Goal: Task Accomplishment & Management: Use online tool/utility

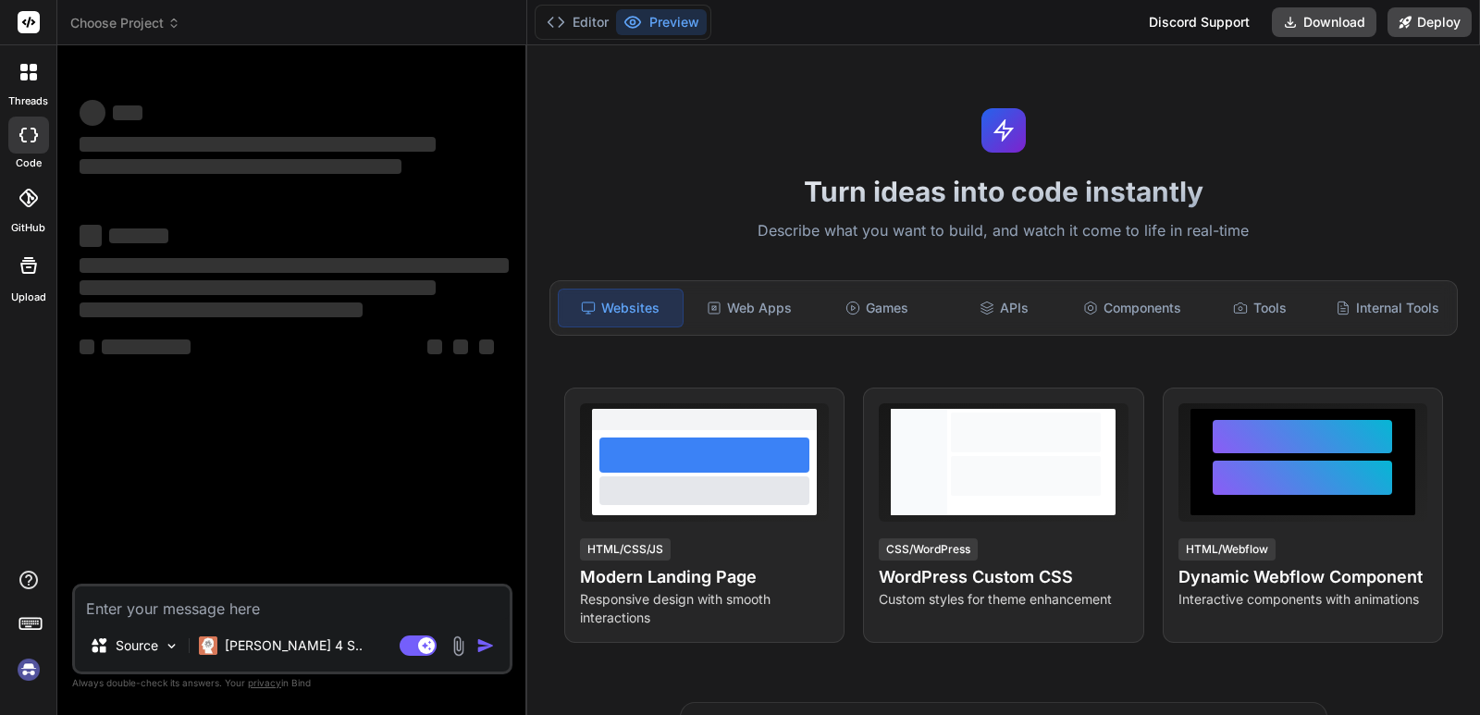
type textarea "x"
click at [163, 597] on textarea at bounding box center [292, 602] width 435 height 33
type textarea "h"
type textarea "x"
type textarea "hI"
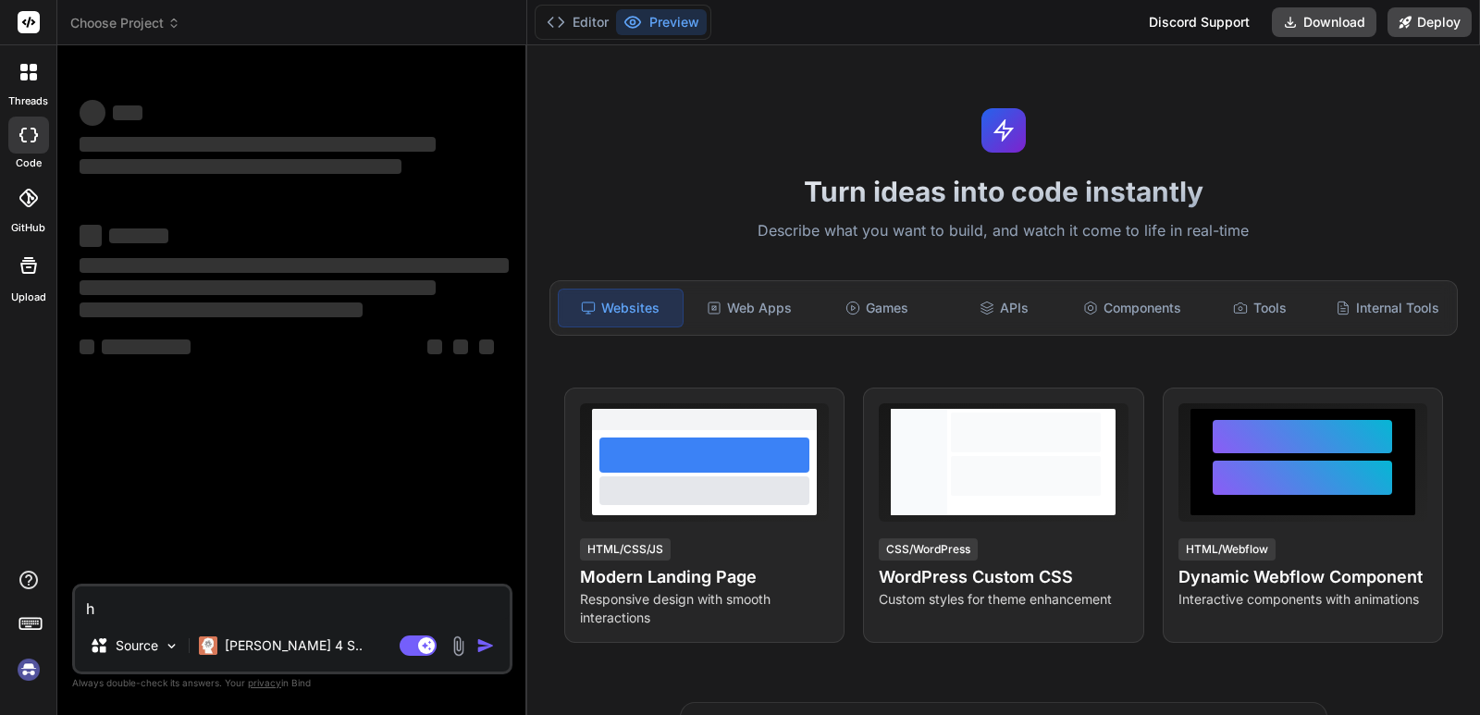
type textarea "x"
type textarea "h"
type textarea "x"
type textarea "H"
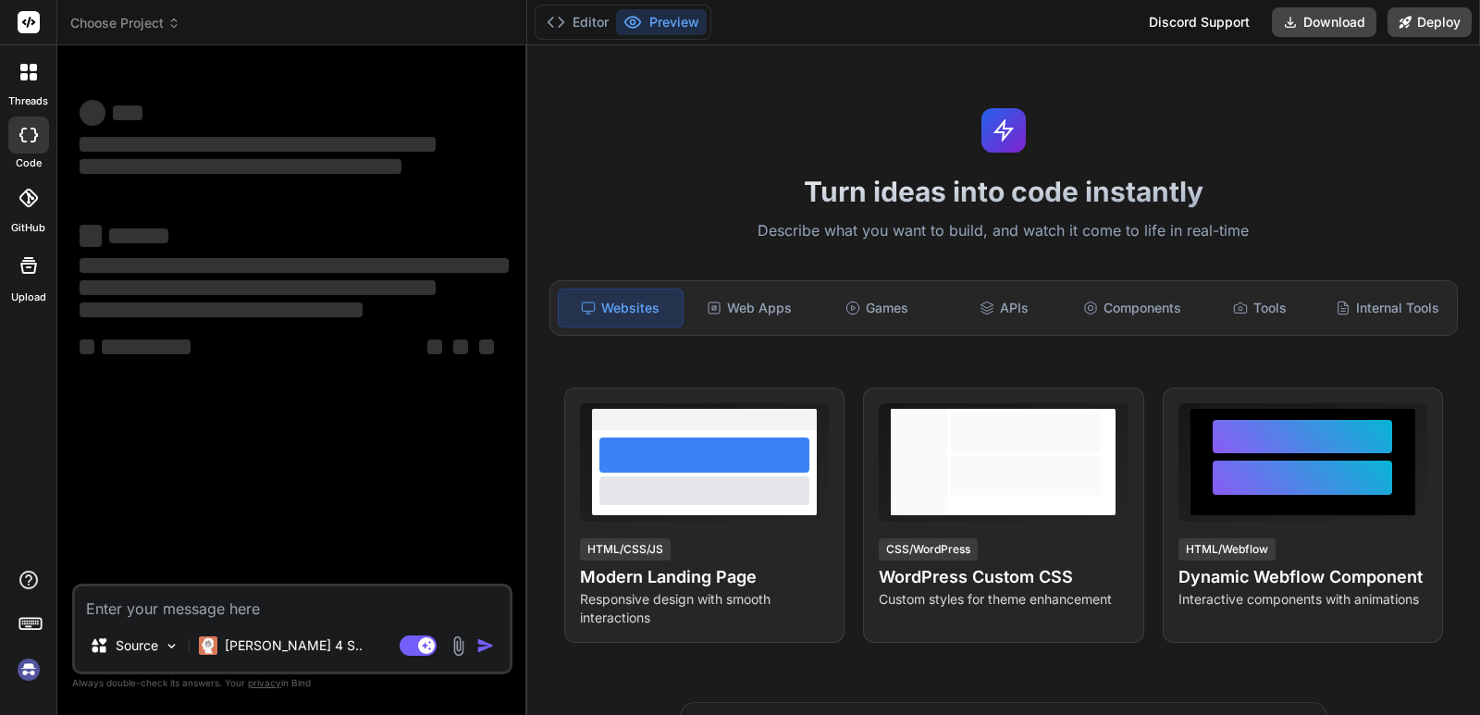
type textarea "x"
type textarea "Hi"
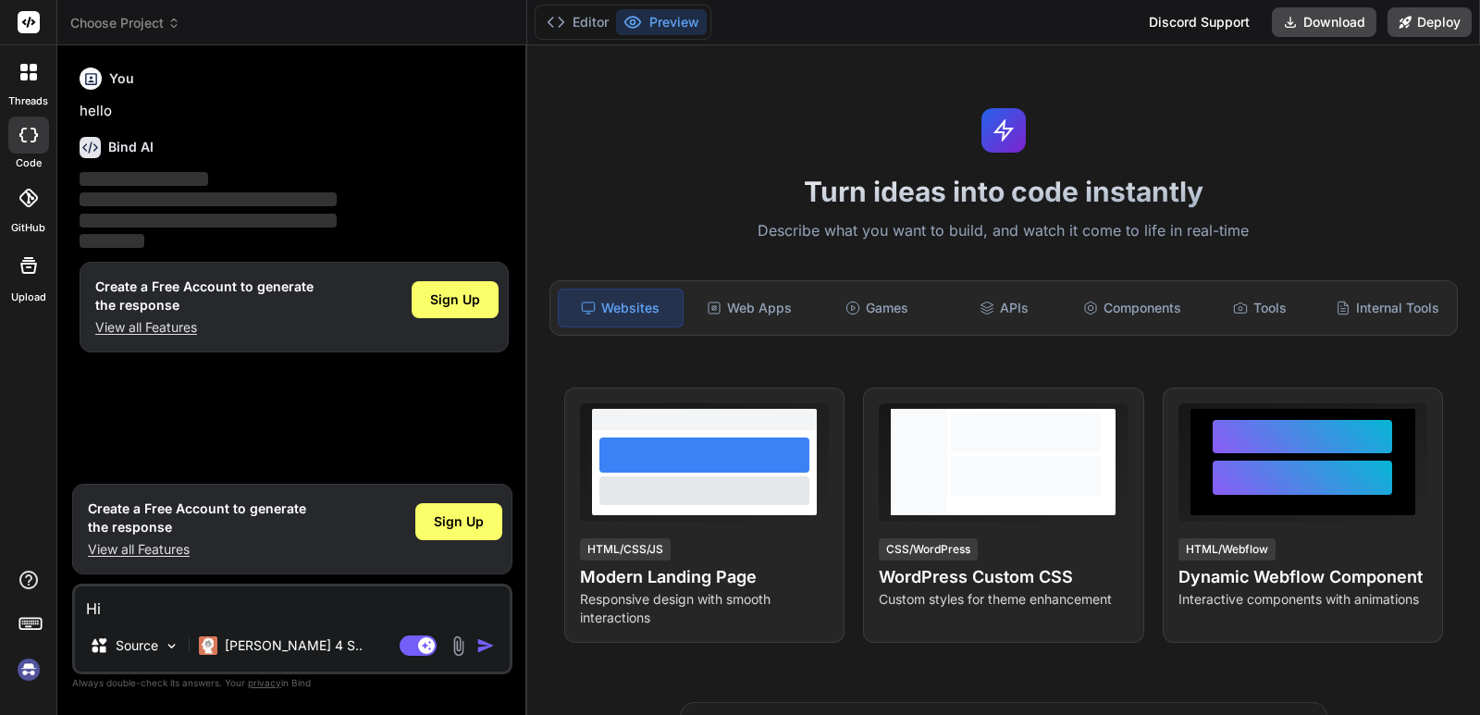
type textarea "x"
click at [108, 605] on textarea "Hi" at bounding box center [292, 602] width 435 height 33
type textarea "Hi"
click at [29, 276] on icon at bounding box center [29, 265] width 22 height 22
click at [487, 637] on img "button" at bounding box center [485, 645] width 18 height 18
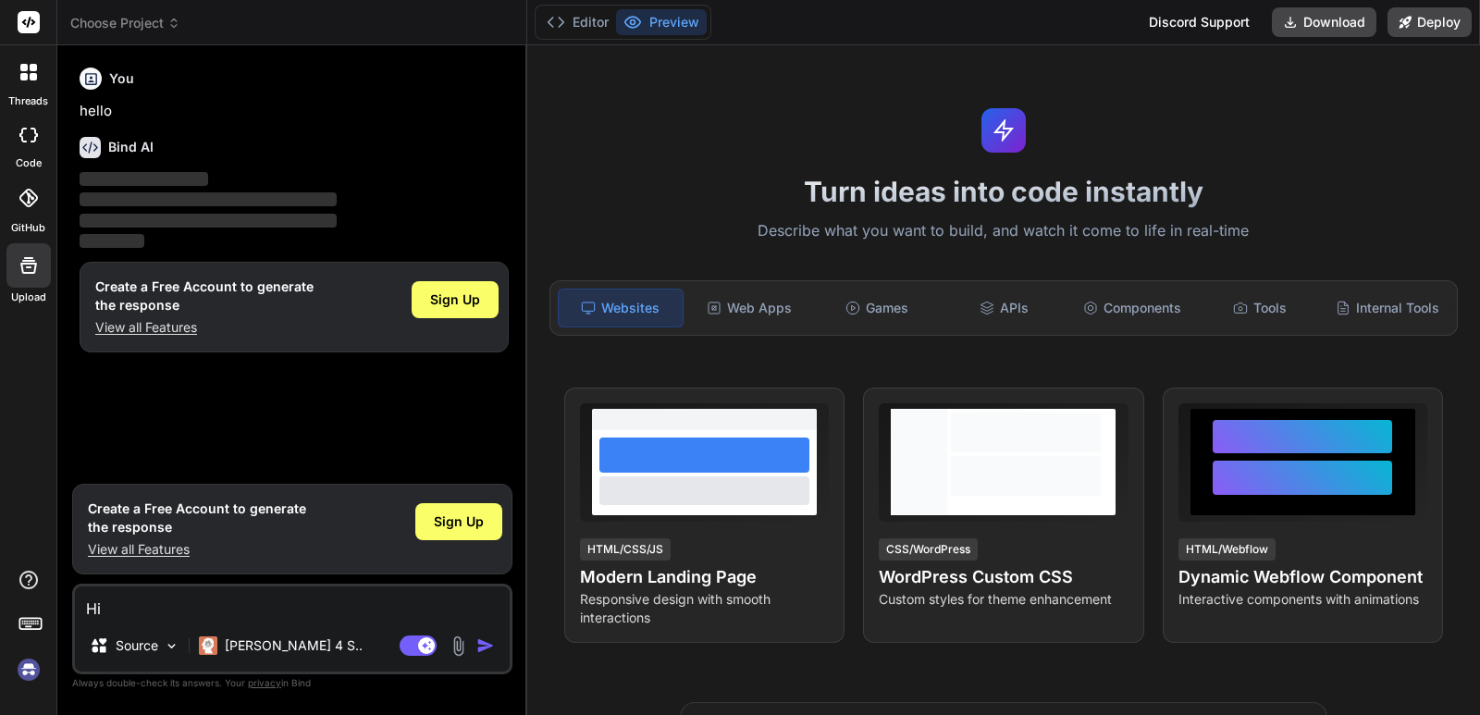
click at [160, 582] on div "You hello Bind AI ‌ ‌ ‌ ‌ Create a Free Account to generate the response View a…" at bounding box center [292, 387] width 440 height 654
click at [21, 273] on icon at bounding box center [29, 265] width 22 height 22
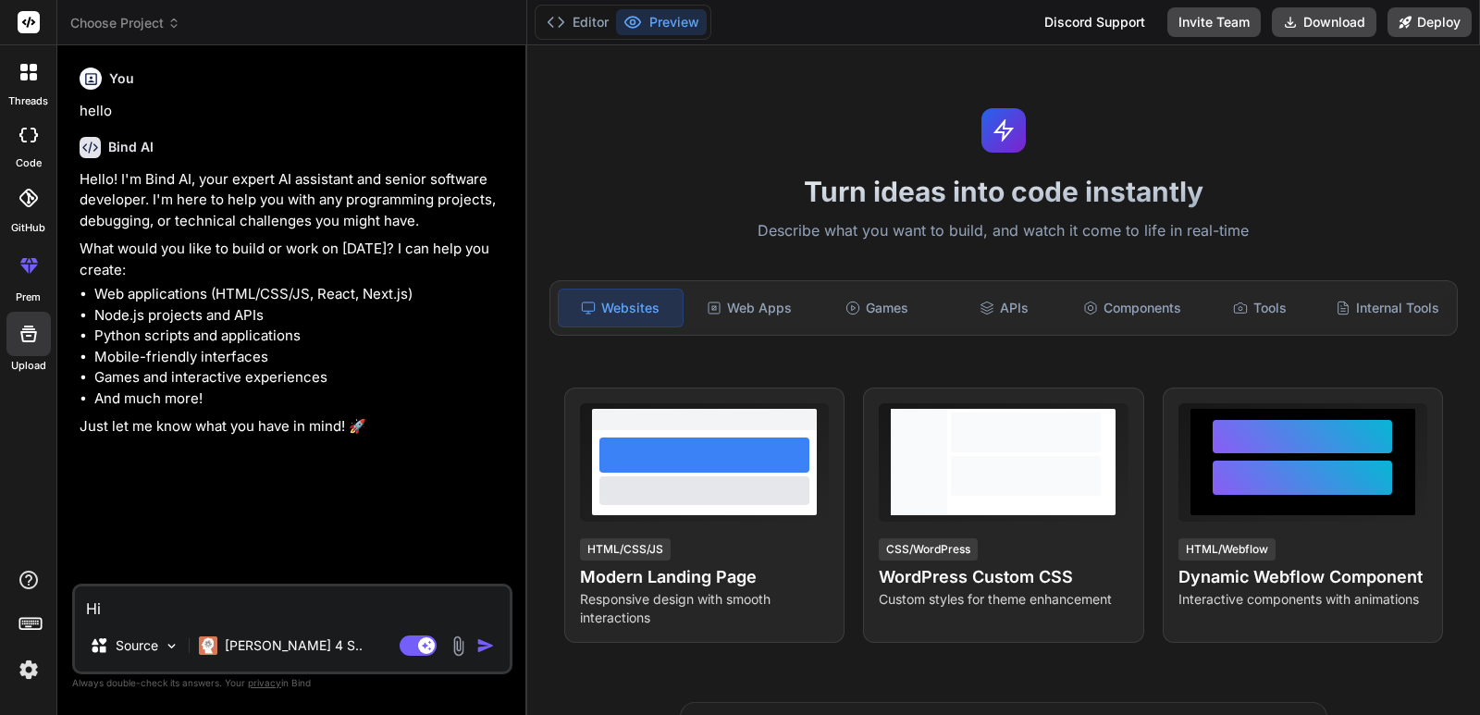
click at [192, 600] on textarea "Hi" at bounding box center [292, 602] width 435 height 33
click at [25, 211] on div at bounding box center [28, 198] width 41 height 41
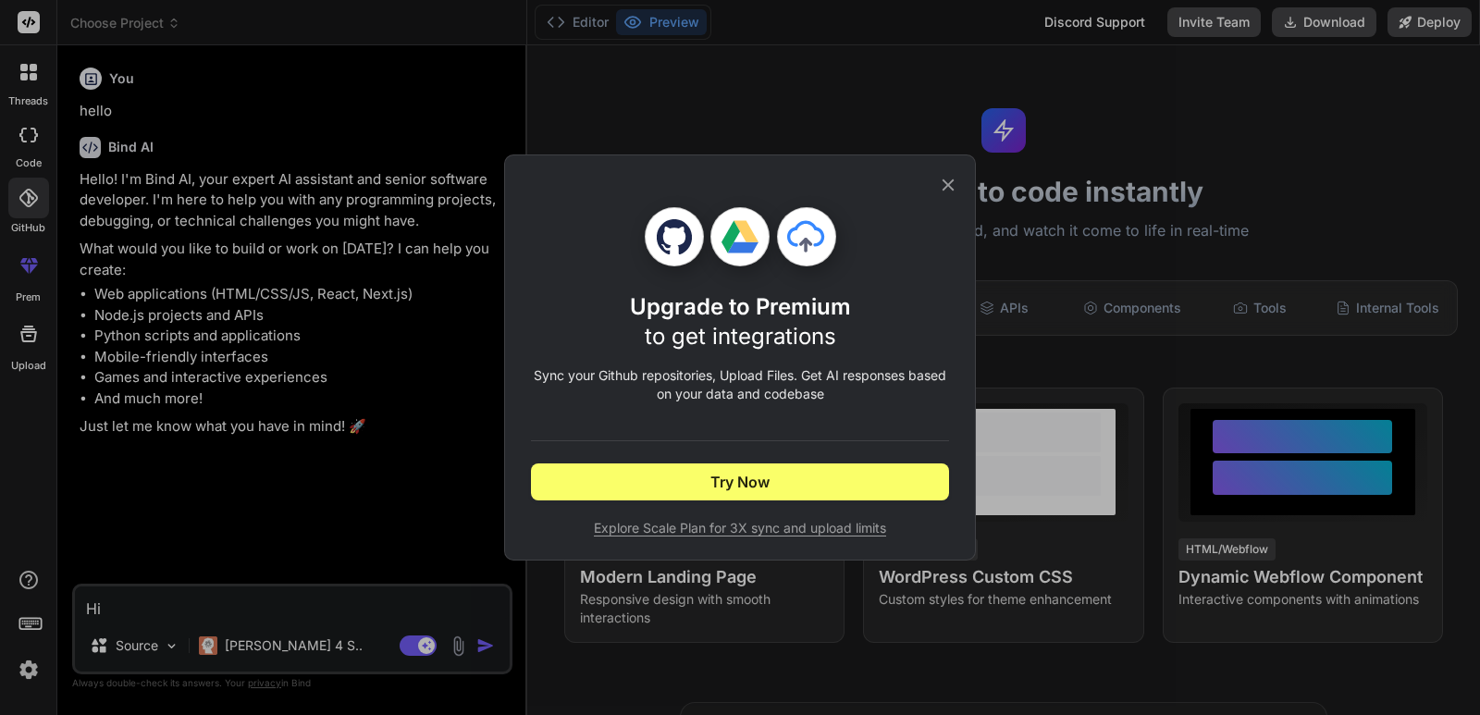
click at [3, 120] on div "Upgrade to Premium to get integrations Sync your Github repositories, Upload Fi…" at bounding box center [740, 357] width 1480 height 715
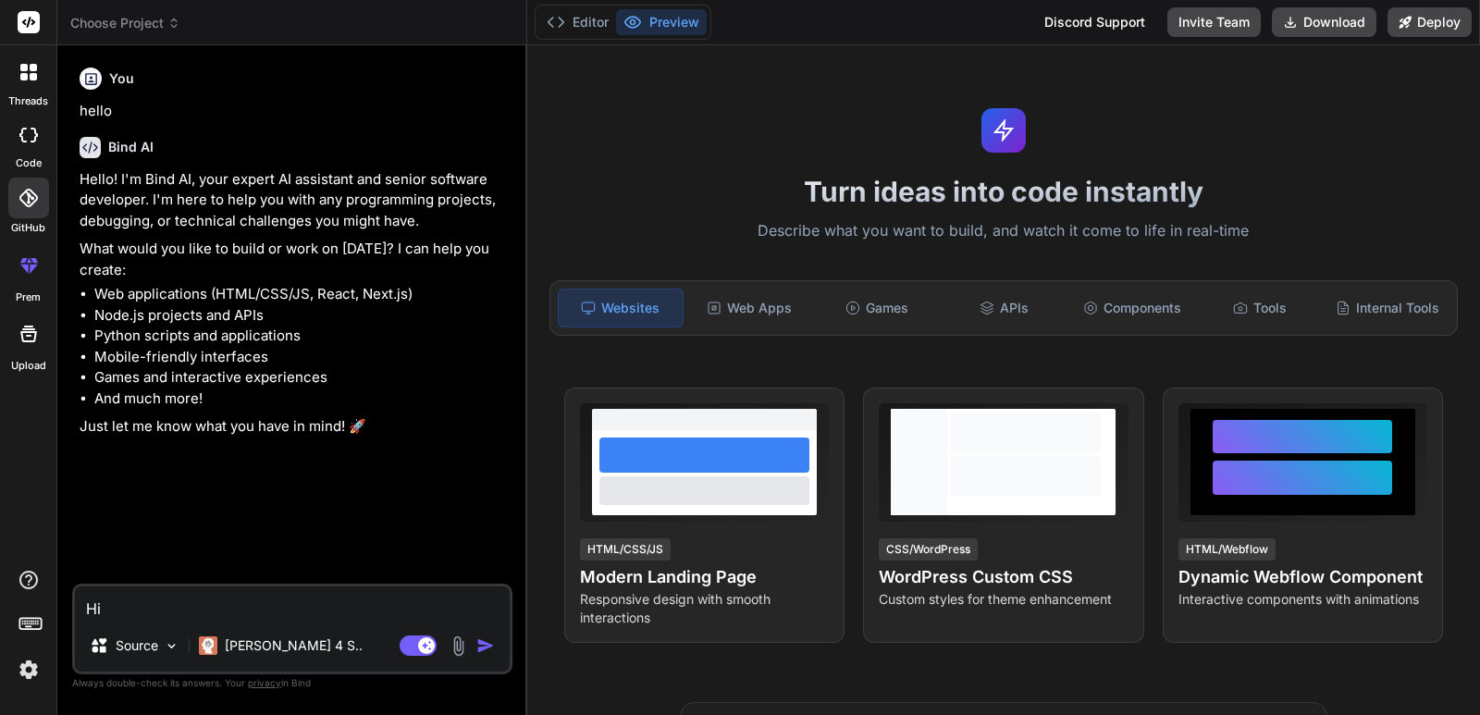
click at [26, 57] on div at bounding box center [28, 72] width 39 height 39
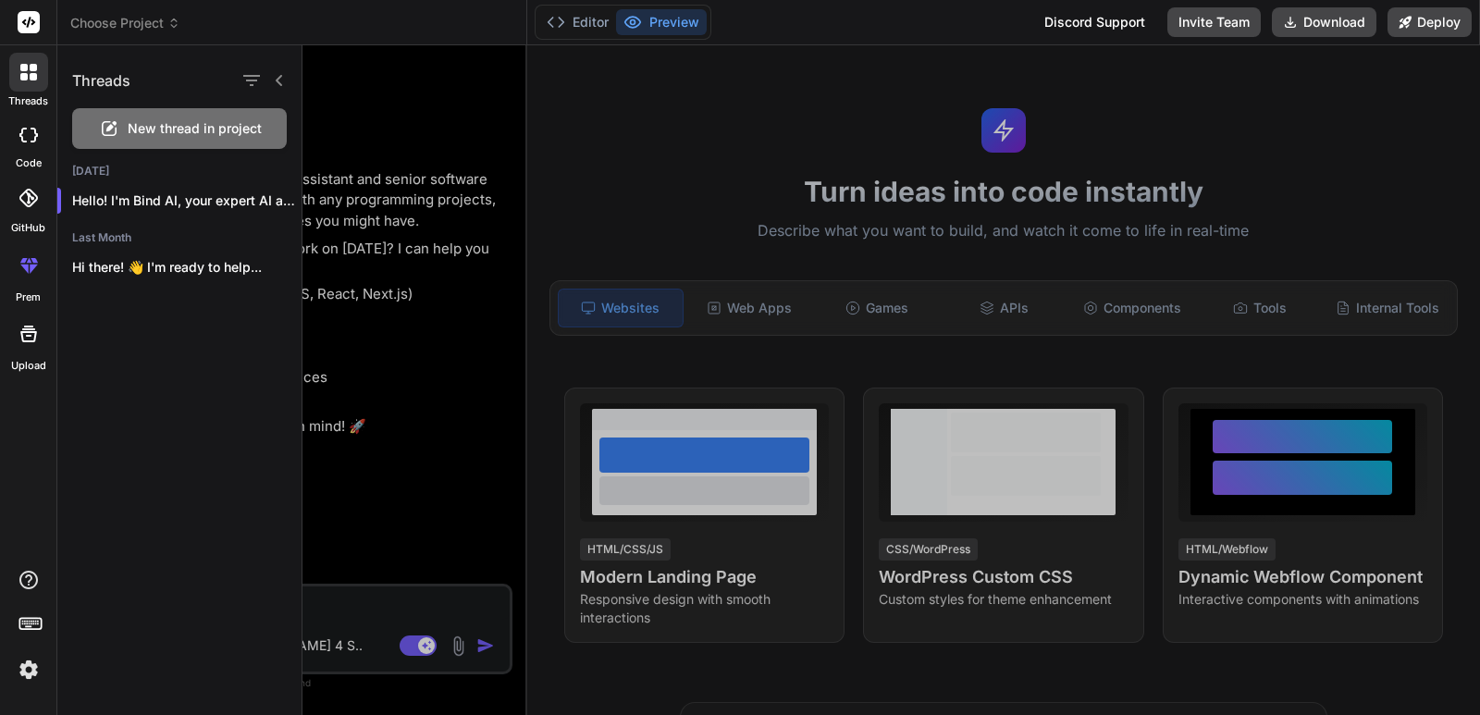
click at [191, 127] on span "New thread in project" at bounding box center [195, 128] width 134 height 18
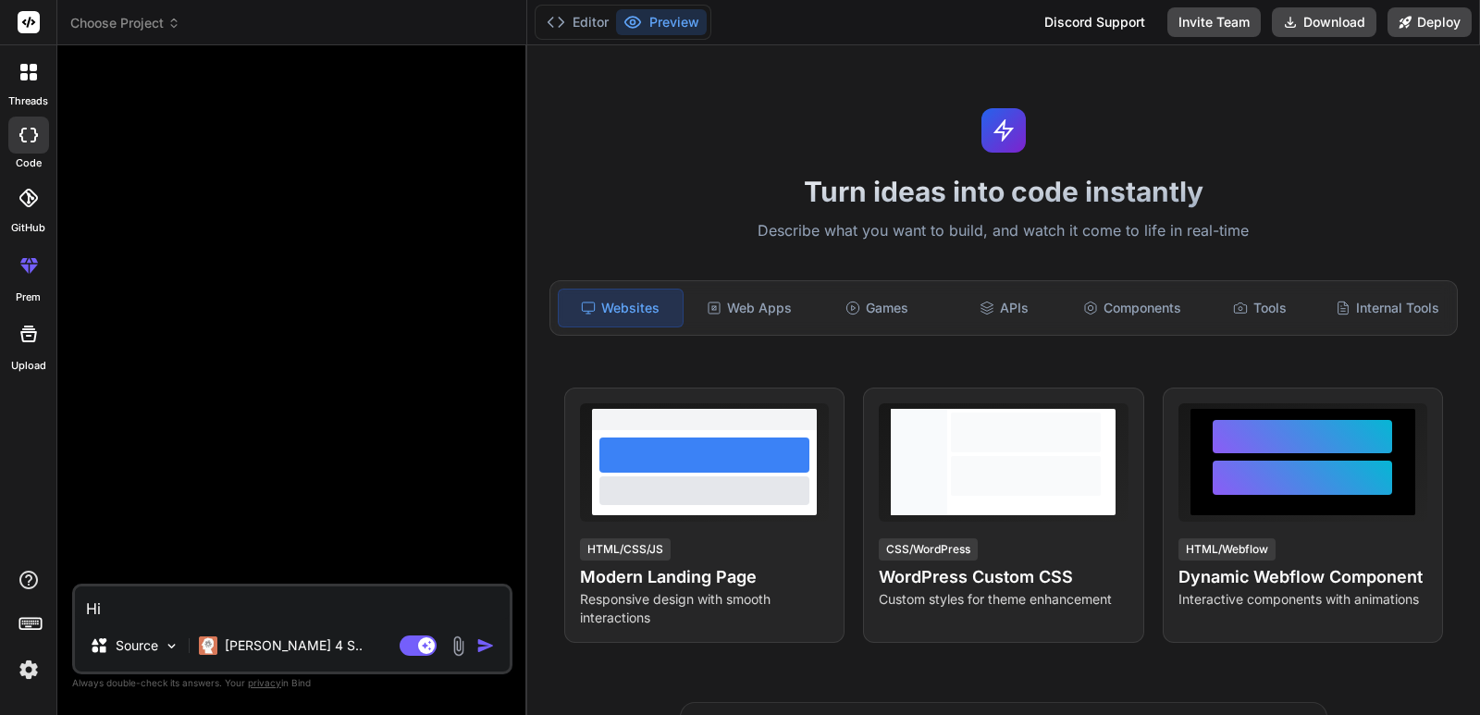
click at [165, 617] on textarea "Hi" at bounding box center [292, 602] width 435 height 33
click at [479, 634] on div "Source Claude 4 S.." at bounding box center [292, 649] width 435 height 44
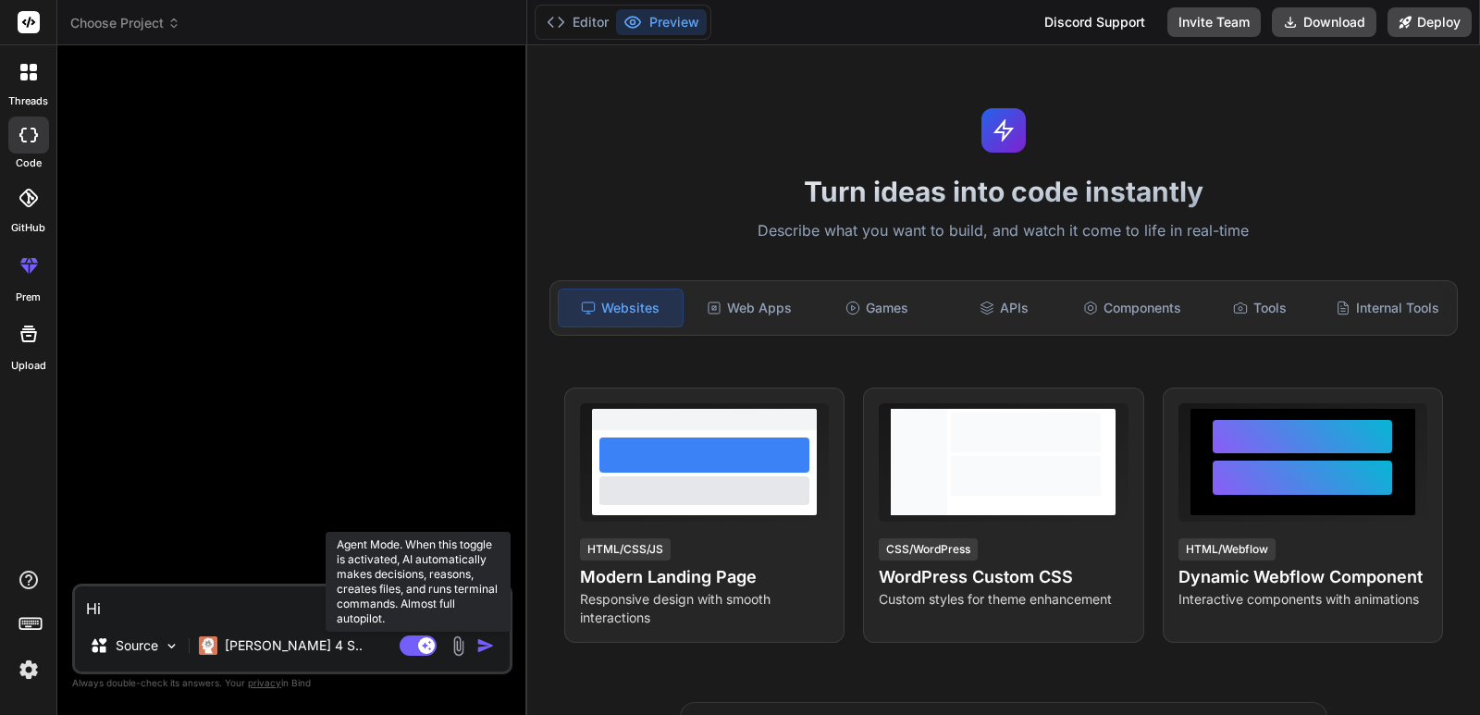
click at [418, 647] on rect at bounding box center [426, 645] width 17 height 17
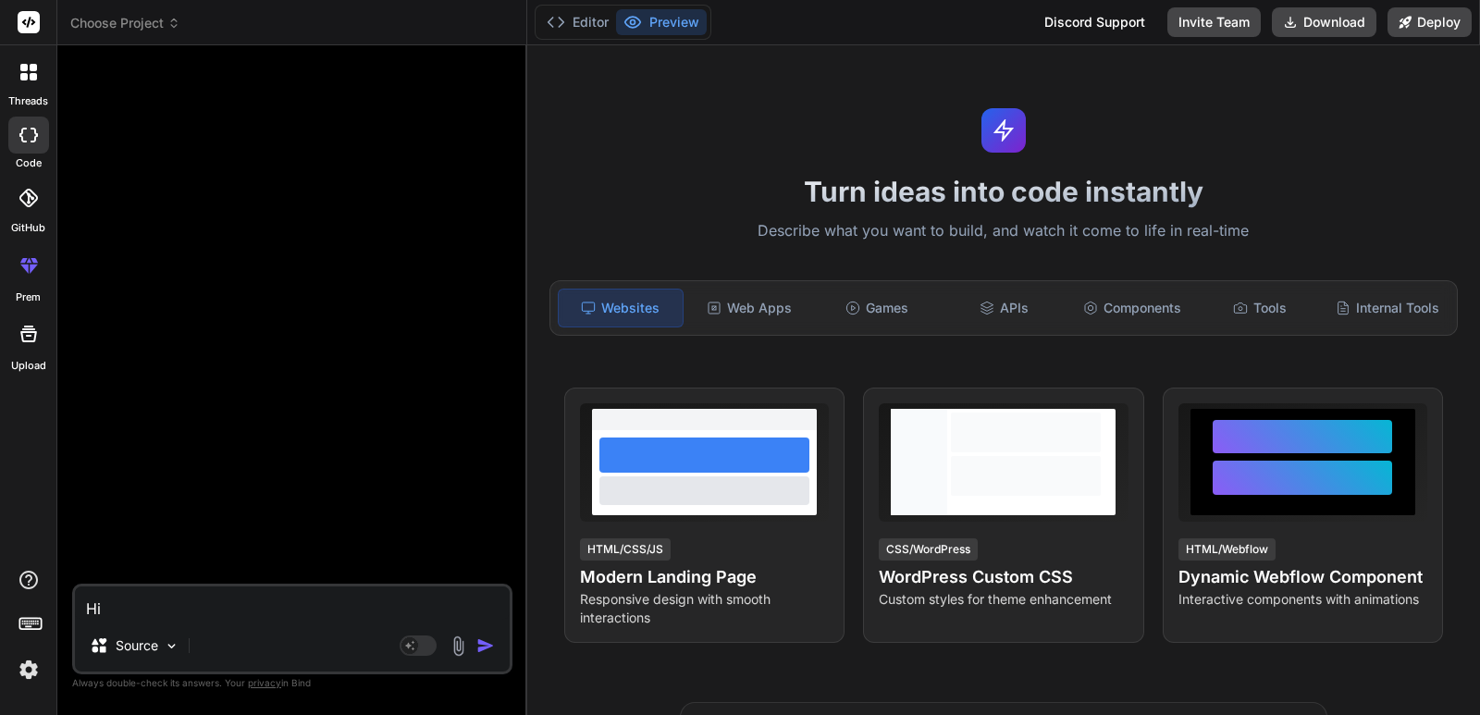
click at [505, 637] on div "Source" at bounding box center [292, 649] width 435 height 44
click at [474, 647] on div "Agent Mode. When this toggle is activated, AI automatically makes decisions, re…" at bounding box center [449, 646] width 106 height 22
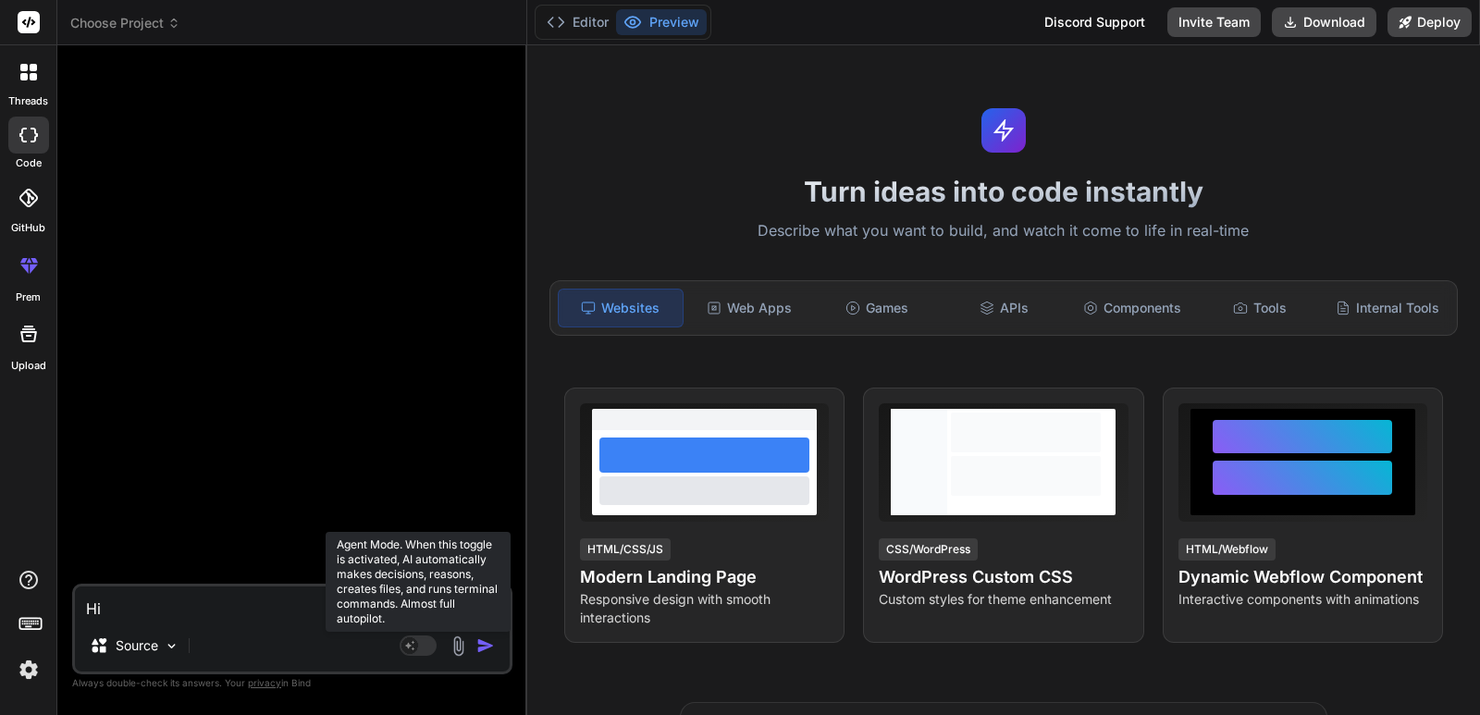
click at [416, 644] on rect at bounding box center [409, 645] width 17 height 17
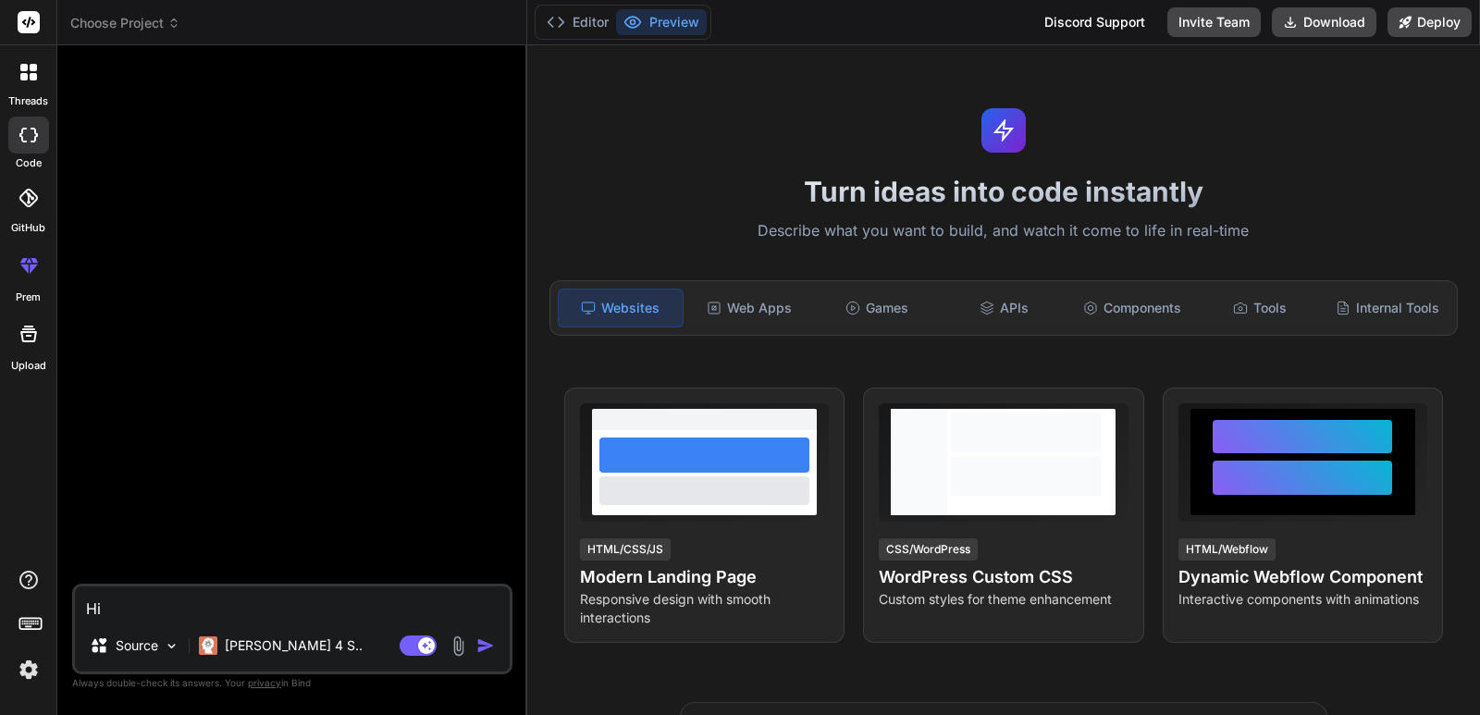
click at [169, 610] on textarea "Hi" at bounding box center [292, 602] width 435 height 33
click at [175, 644] on img at bounding box center [172, 646] width 16 height 16
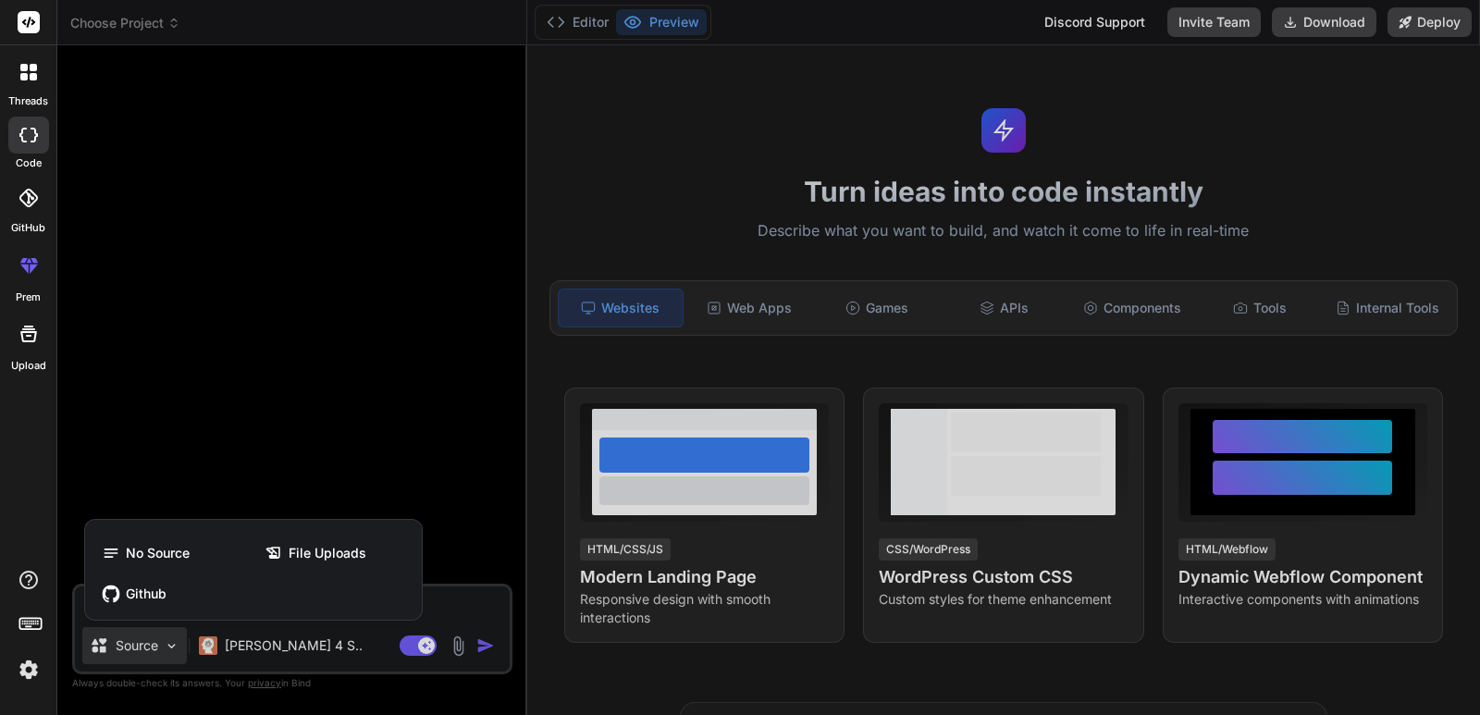
click at [218, 447] on div at bounding box center [740, 357] width 1480 height 715
type textarea "x"
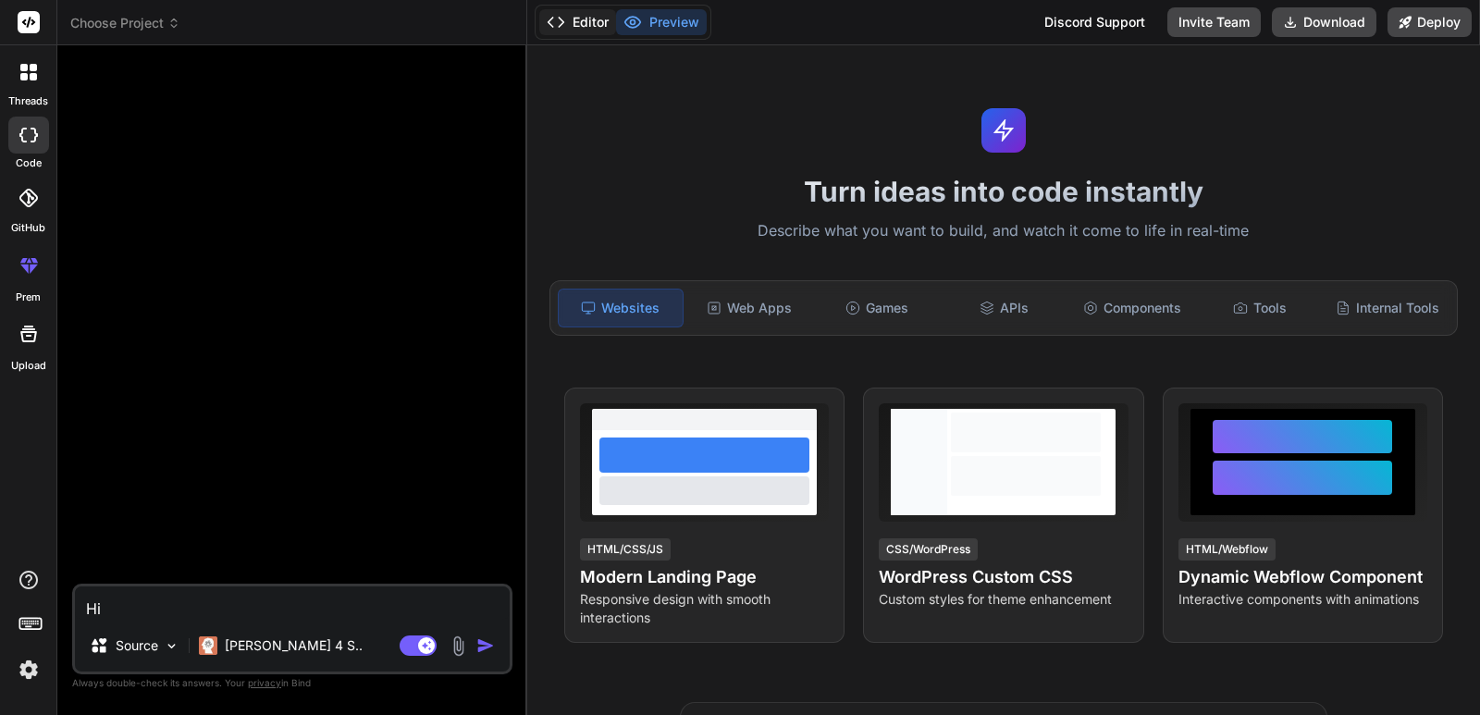
click at [568, 20] on button "Editor" at bounding box center [577, 22] width 77 height 26
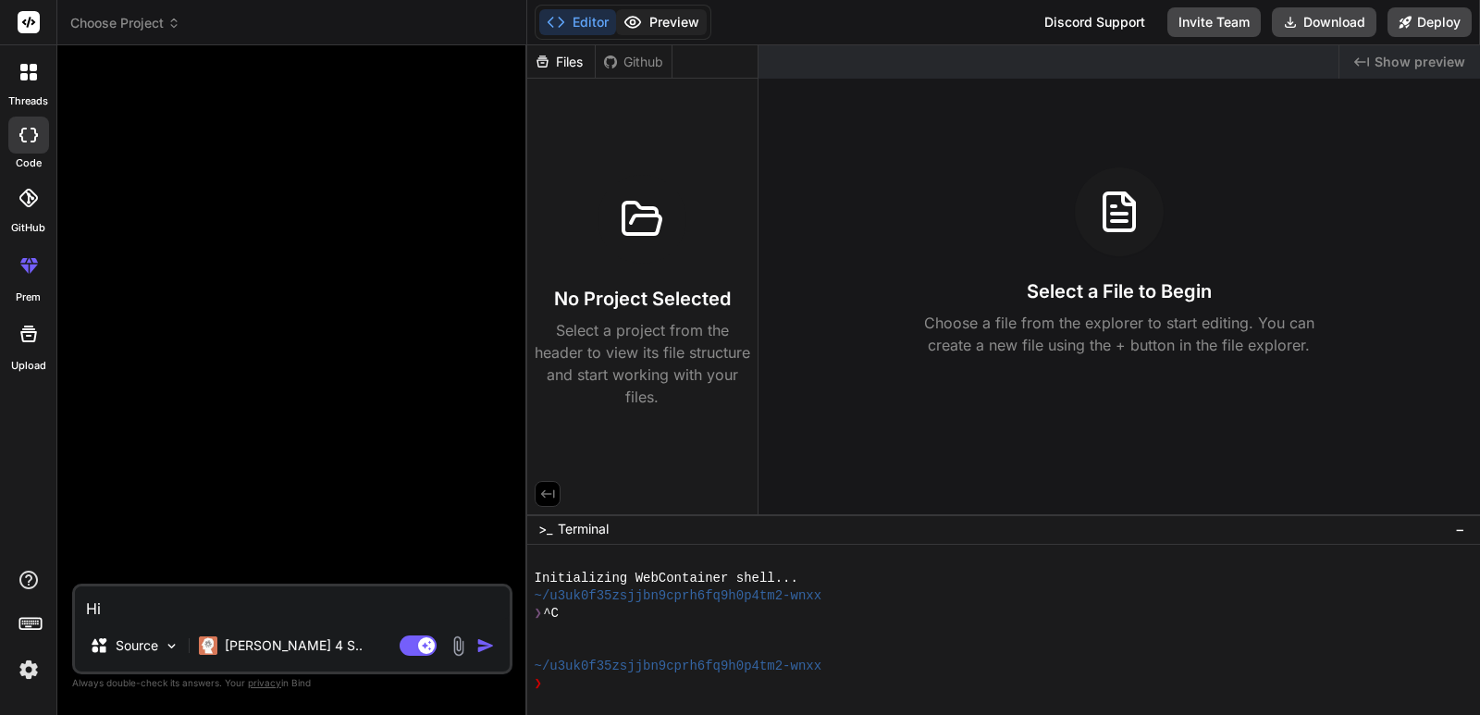
click at [676, 19] on button "Preview" at bounding box center [661, 22] width 91 height 26
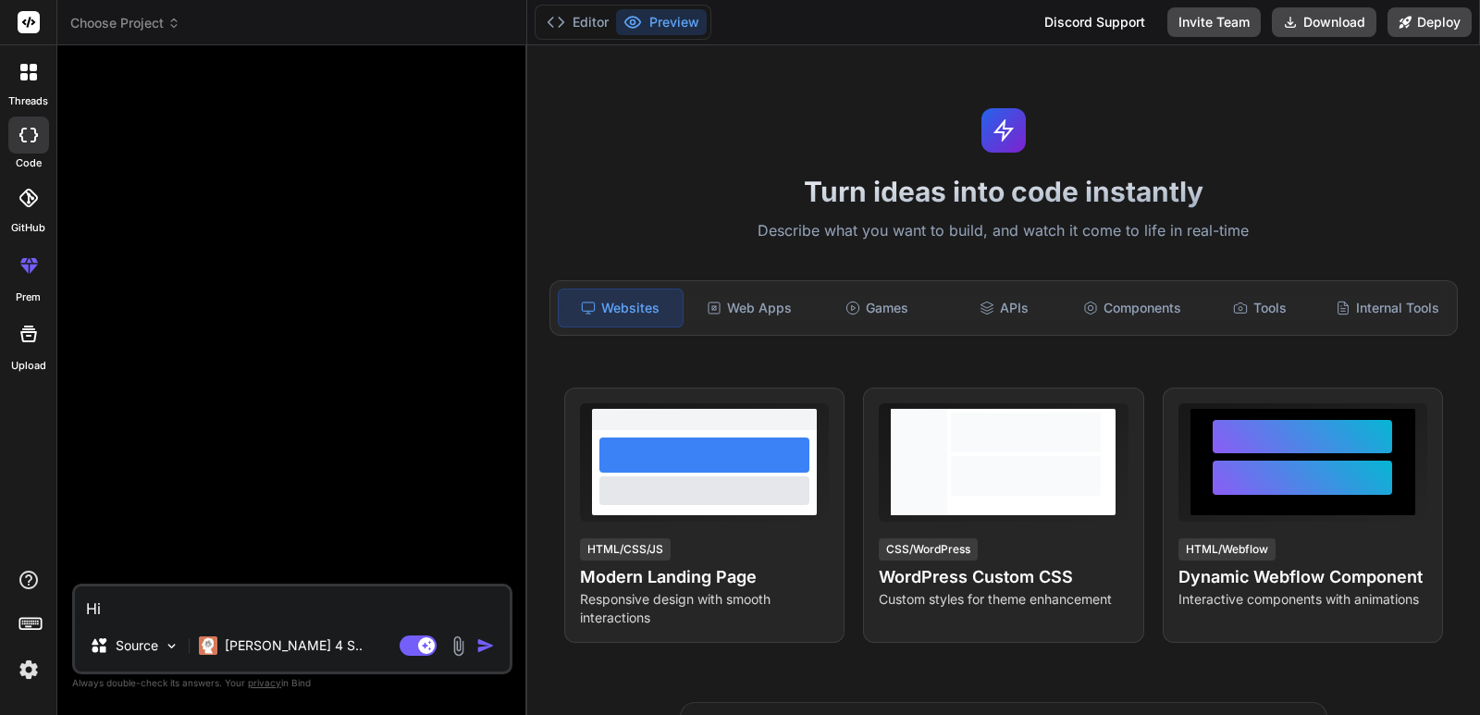
click at [34, 674] on img at bounding box center [28, 669] width 31 height 31
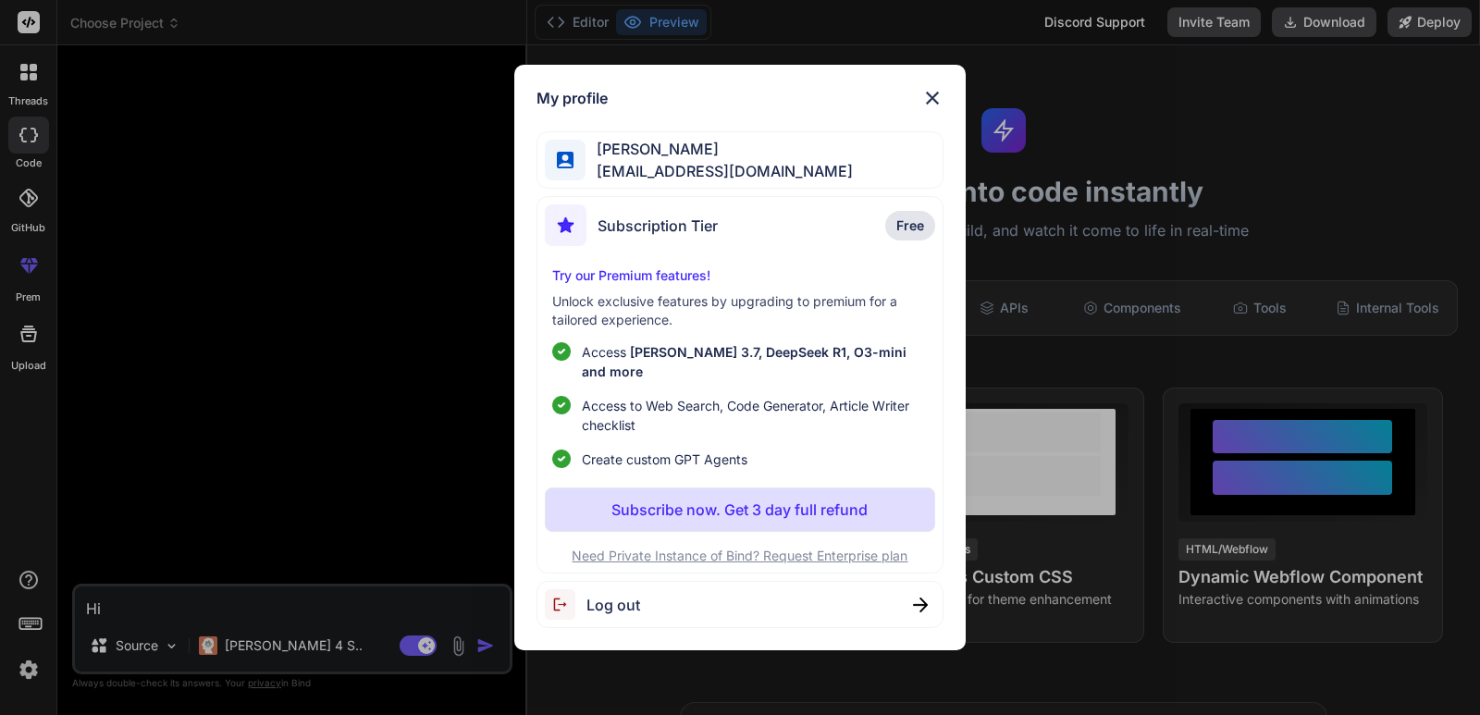
click at [763, 166] on div "Vijay Rana vijayr@chetu.com" at bounding box center [740, 160] width 408 height 58
click at [761, 172] on div "Vijay Rana vijayr@chetu.com" at bounding box center [740, 160] width 408 height 58
click at [618, 175] on span "vijayr@chetu.com" at bounding box center [718, 171] width 267 height 22
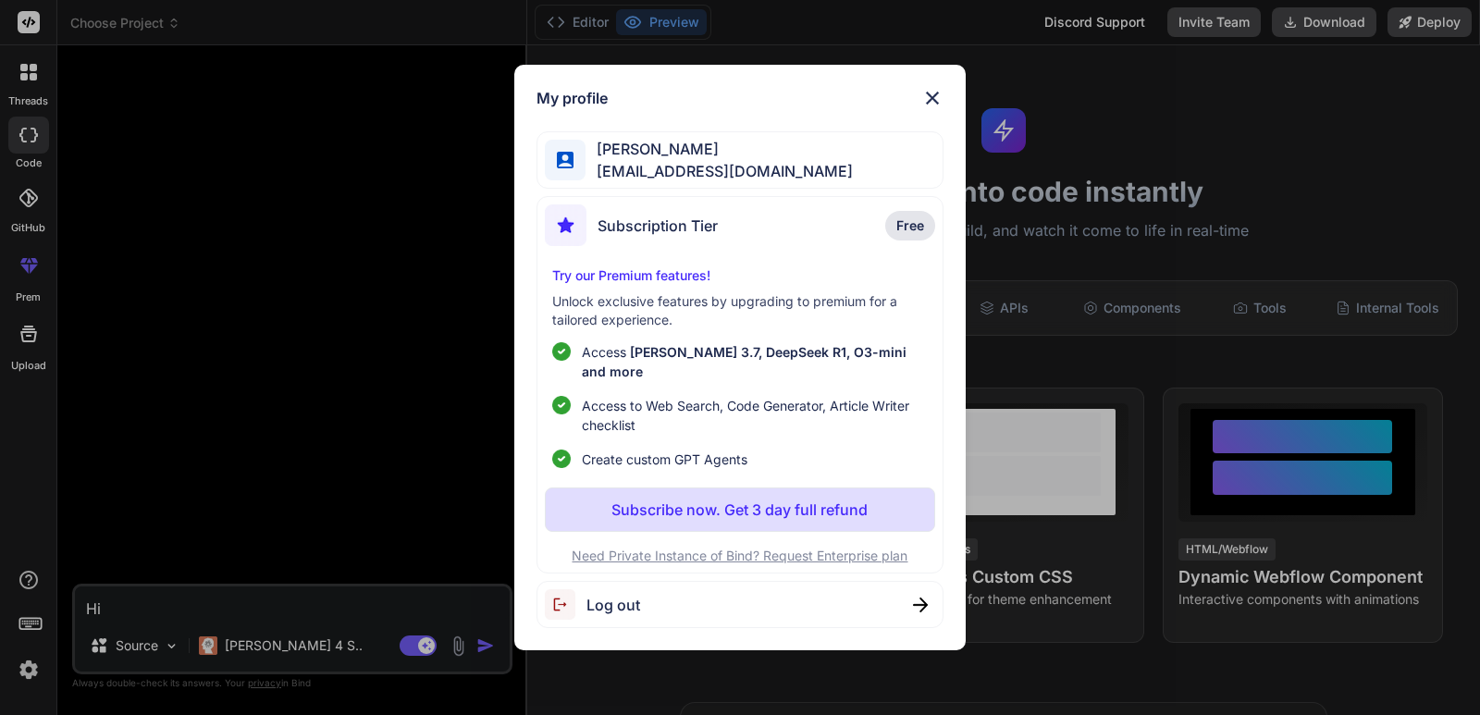
click at [613, 206] on div "Subscription Tier Free Try our Premium features! Unlock exclusive features by u…" at bounding box center [740, 384] width 408 height 377
click at [635, 233] on span "Subscription Tier" at bounding box center [658, 226] width 120 height 22
click at [931, 104] on img at bounding box center [932, 98] width 22 height 22
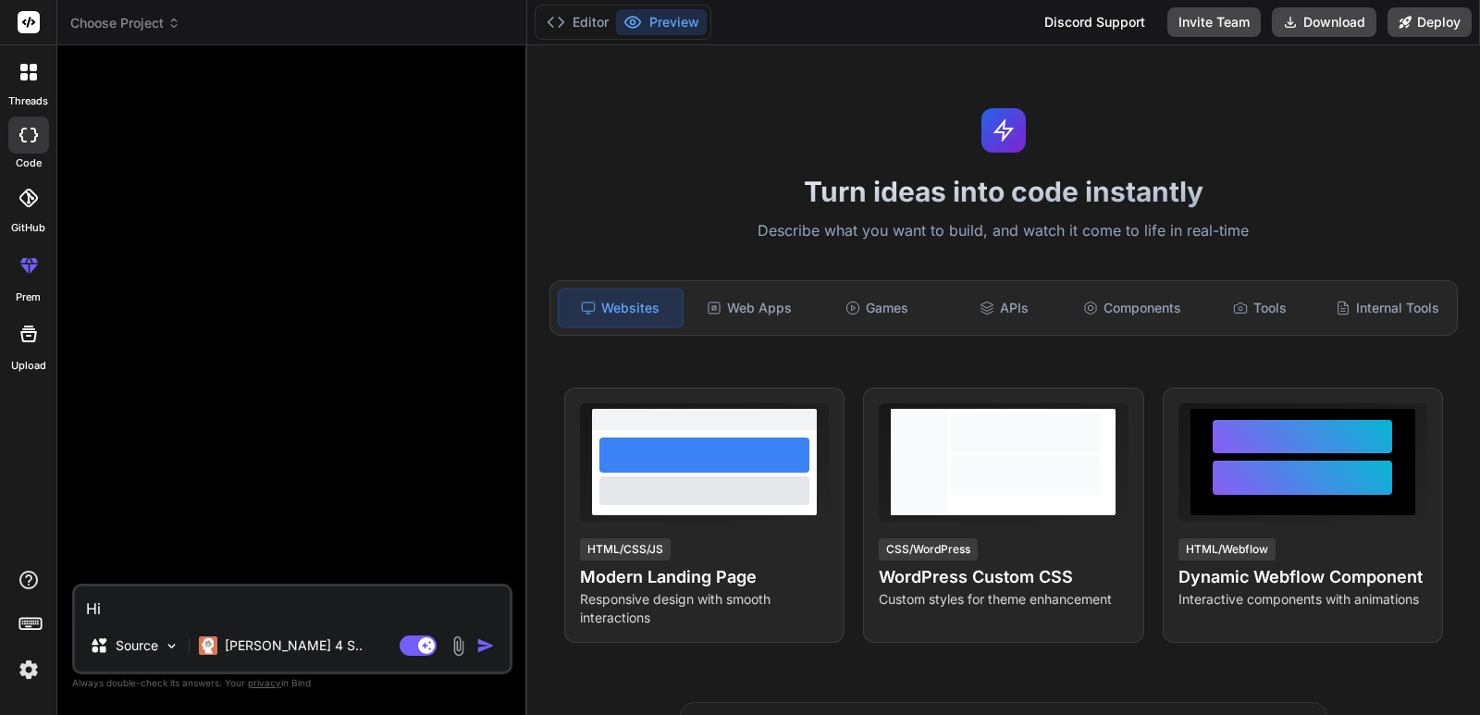
click at [151, 603] on textarea "Hi" at bounding box center [292, 602] width 435 height 33
drag, startPoint x: 151, startPoint y: 603, endPoint x: 91, endPoint y: 617, distance: 61.7
click at [91, 617] on textarea "Hi" at bounding box center [292, 602] width 435 height 33
type textarea "f"
type textarea "x"
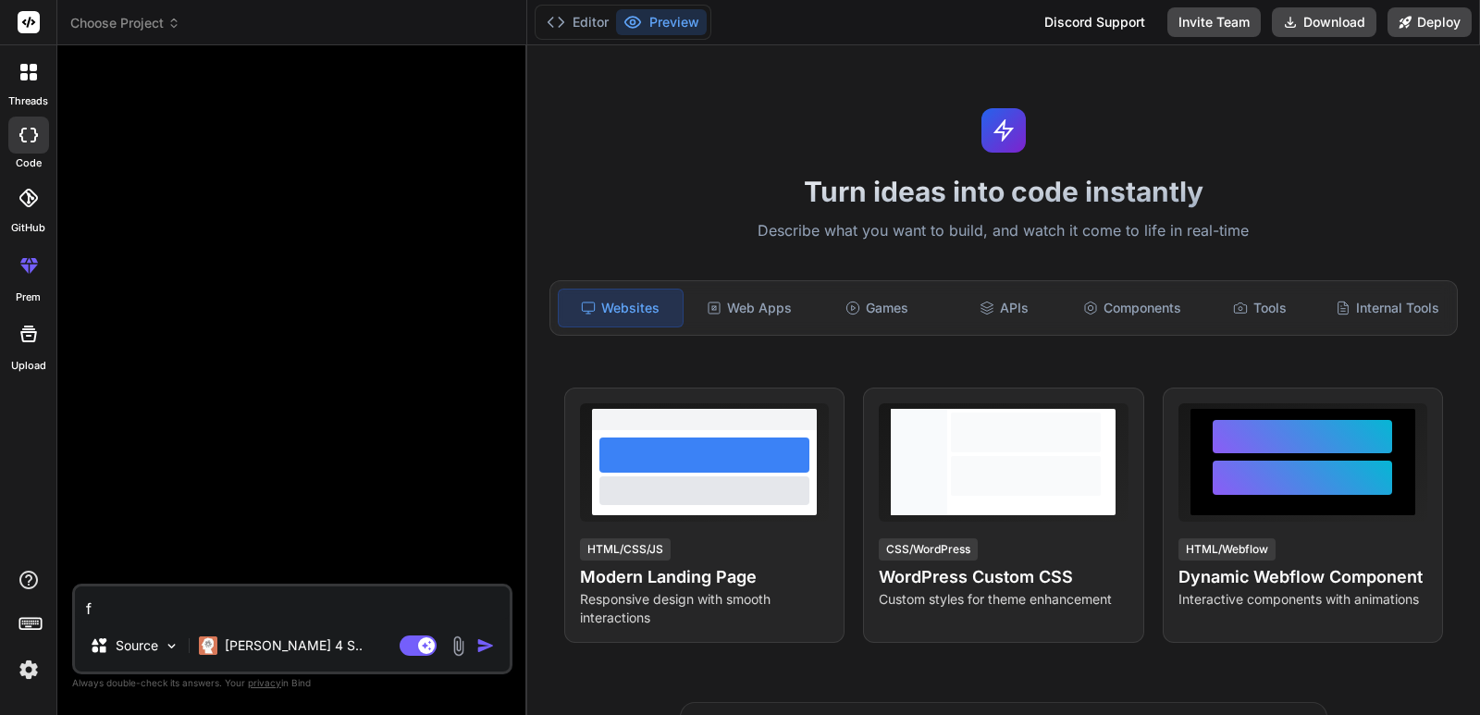
type textarea "fh"
type textarea "x"
type textarea "fhj"
type textarea "x"
type textarea "fhjfg"
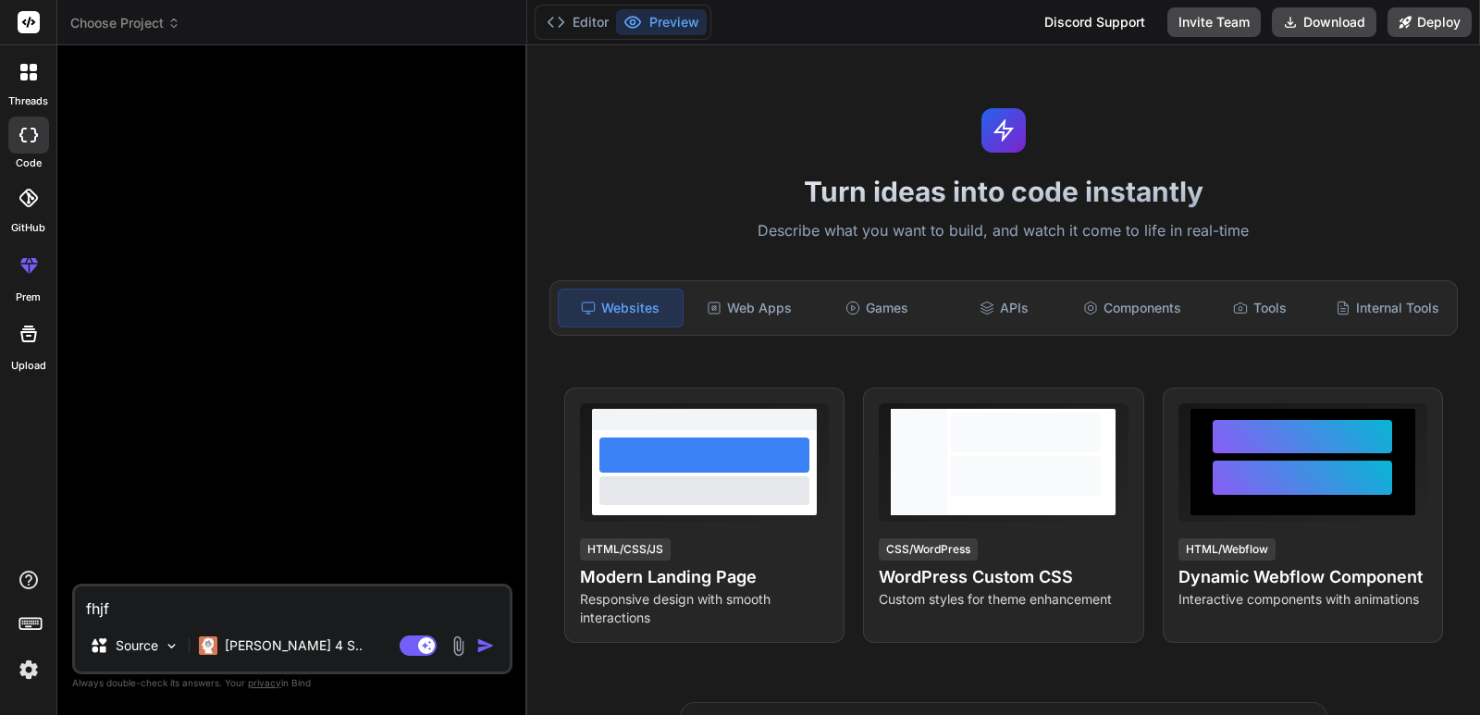
type textarea "x"
click at [339, 585] on div "fhjfg Source Claude 4 S.. Agent Mode. When this toggle is activated, AI automat…" at bounding box center [292, 629] width 440 height 91
click at [192, 609] on textarea "fhjfg" at bounding box center [292, 602] width 435 height 33
type textarea "fhjfgh"
type textarea "x"
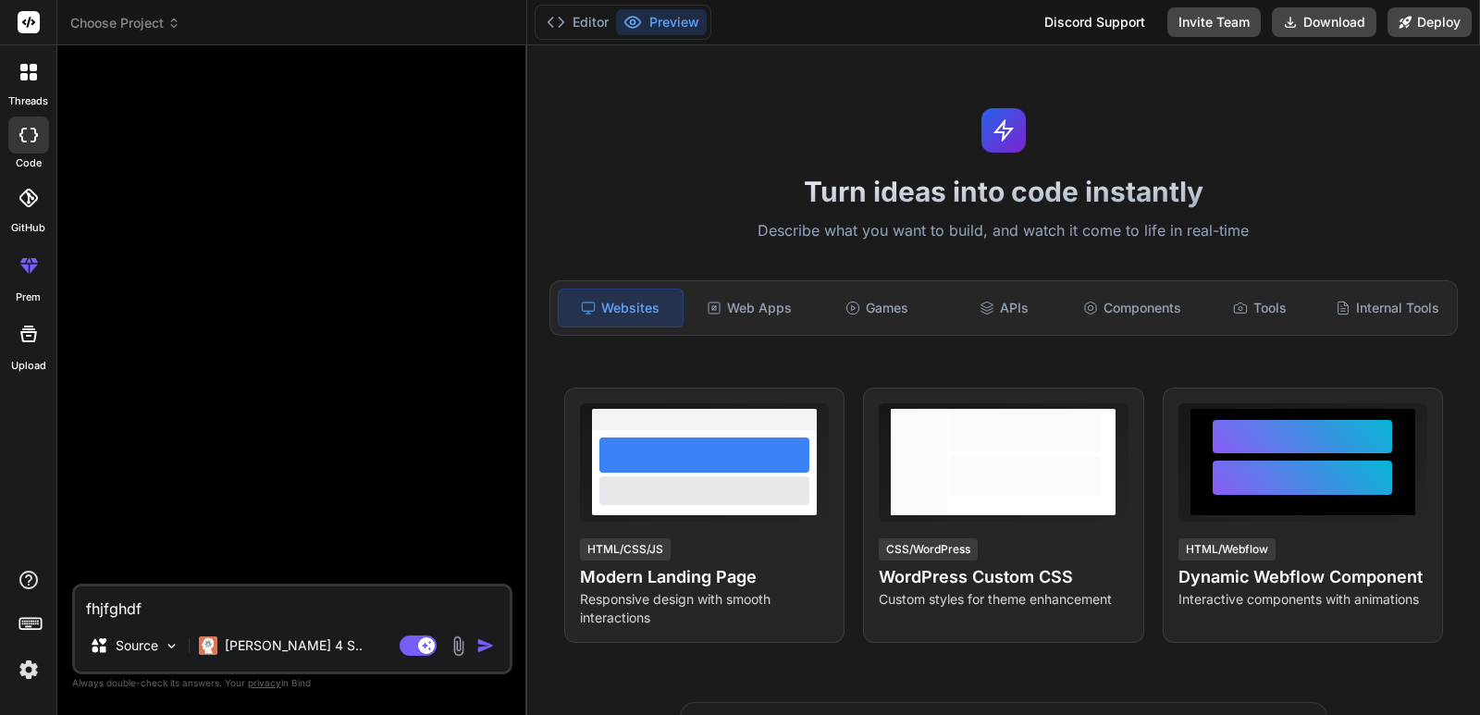
type textarea "fhjfghdfg"
type textarea "x"
type textarea "fhjfghdfgh"
type textarea "x"
type textarea "fhjfghdfghf"
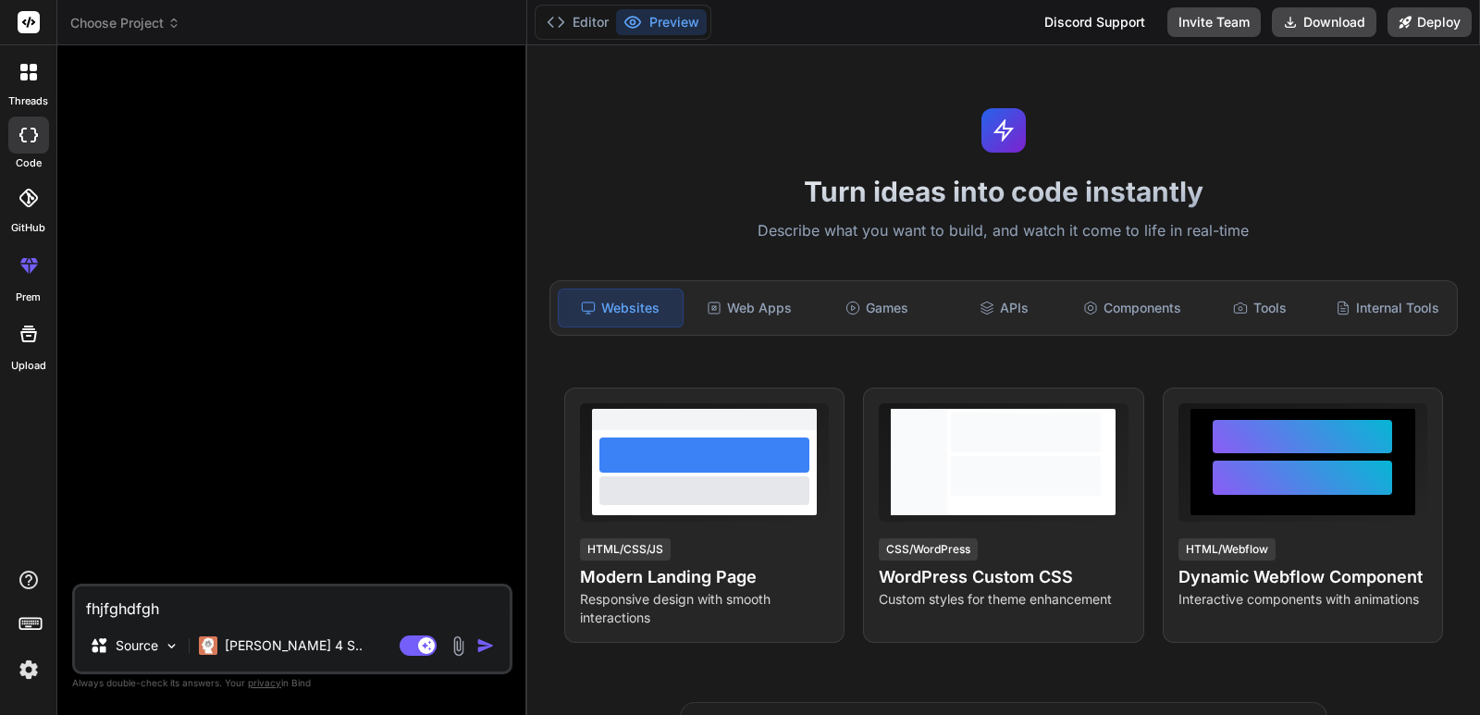
type textarea "x"
type textarea "fhjfghdfghfh"
type textarea "x"
type textarea "fhjfghdfghf"
type textarea "x"
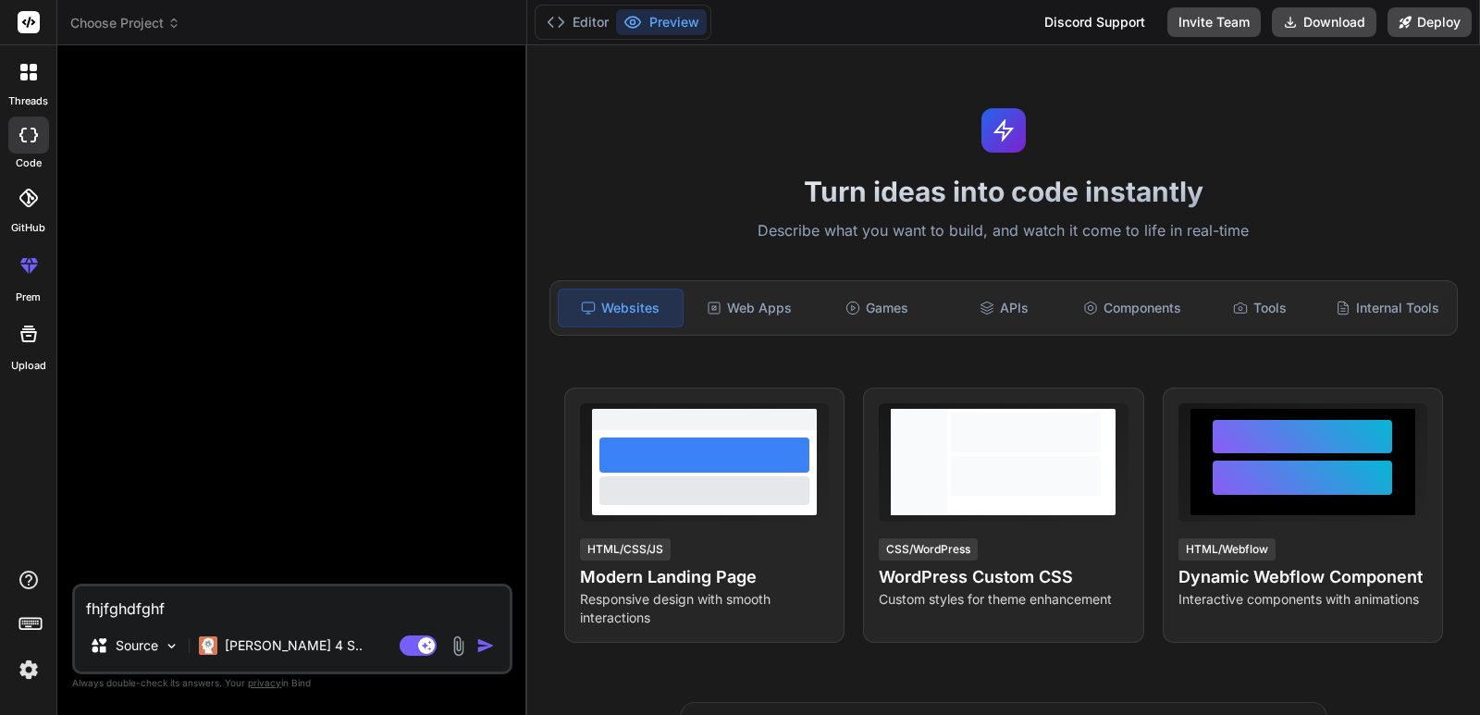
type textarea "fhjfghdfgh"
type textarea "x"
type textarea "fhjfghdfg"
type textarea "x"
type textarea "fhjfghdf"
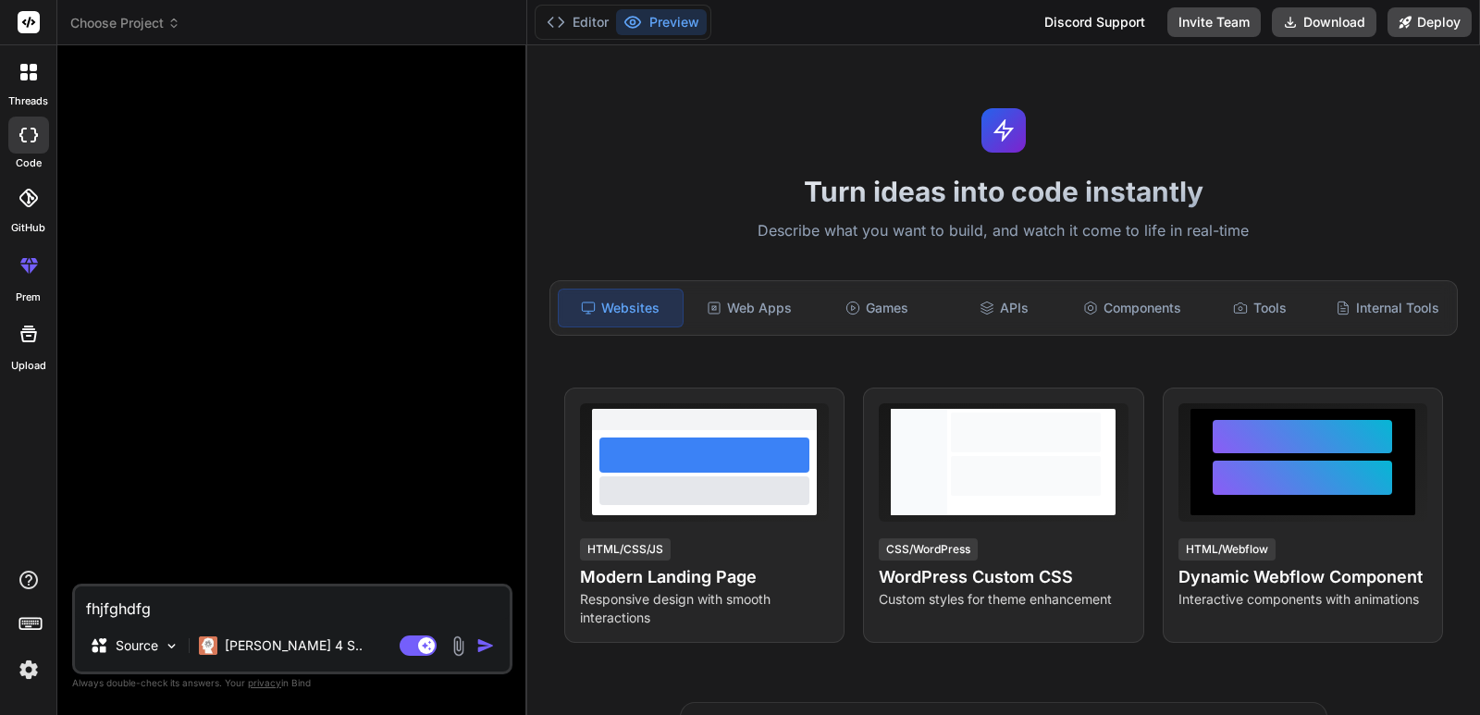
type textarea "x"
type textarea "fhjfghd"
type textarea "x"
type textarea "fhjfgh"
type textarea "x"
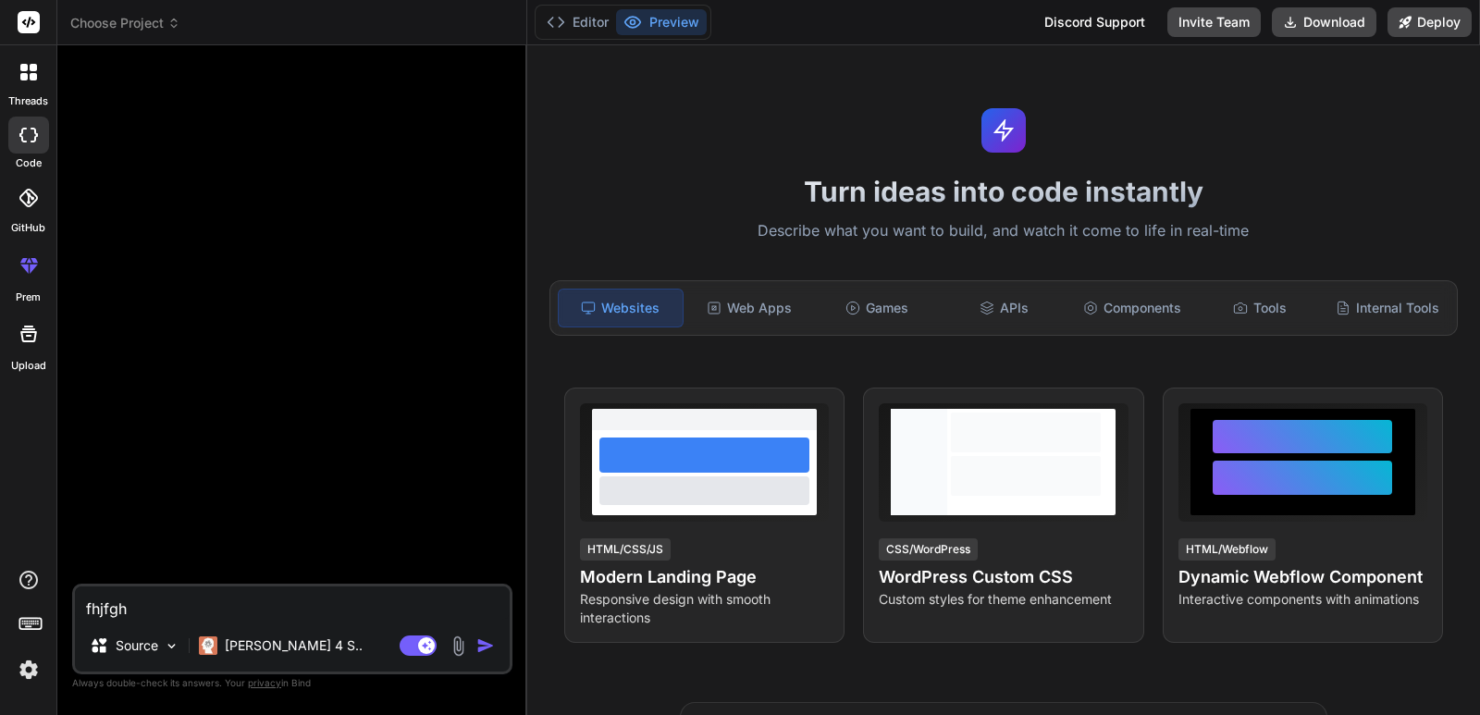
type textarea "fhjfg"
type textarea "x"
type textarea "fhjf"
type textarea "x"
type textarea "fhj"
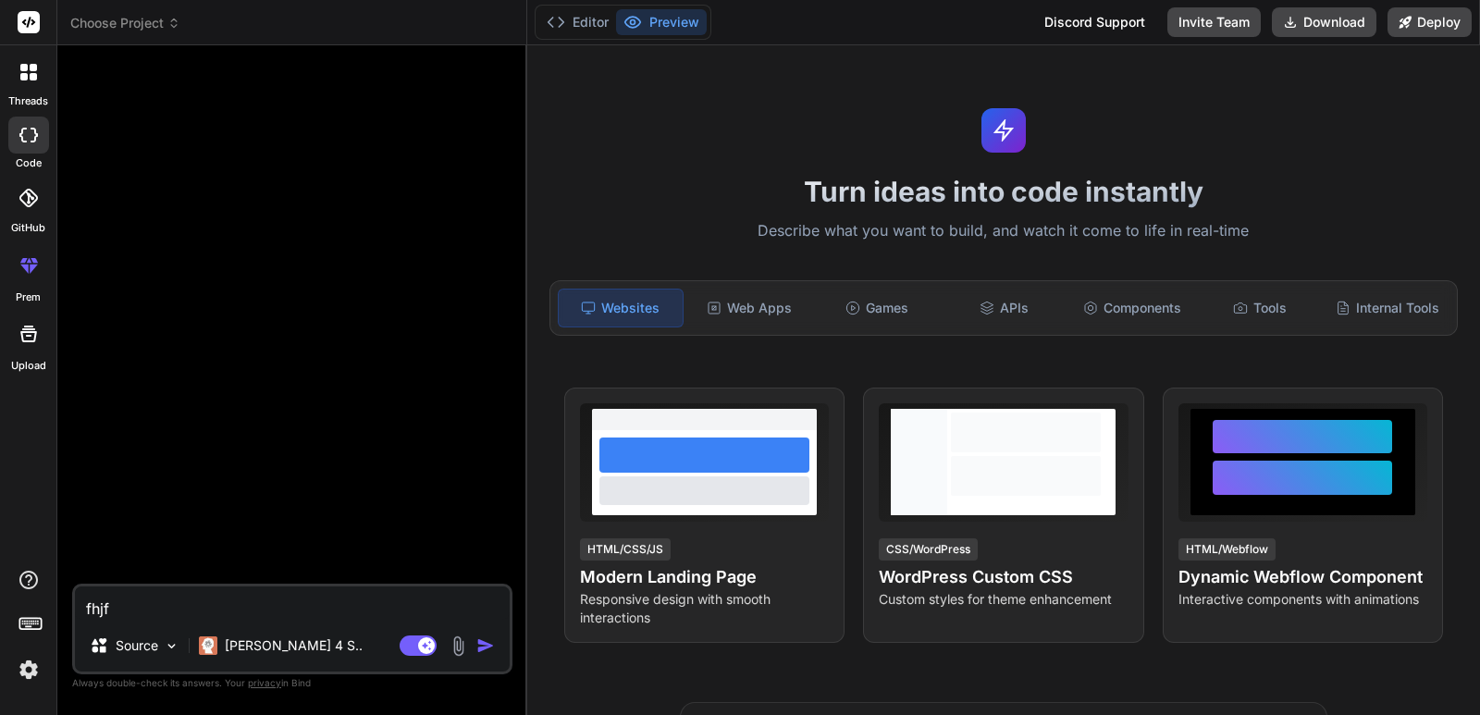
type textarea "x"
type textarea "fh"
type textarea "x"
type textarea "f"
type textarea "x"
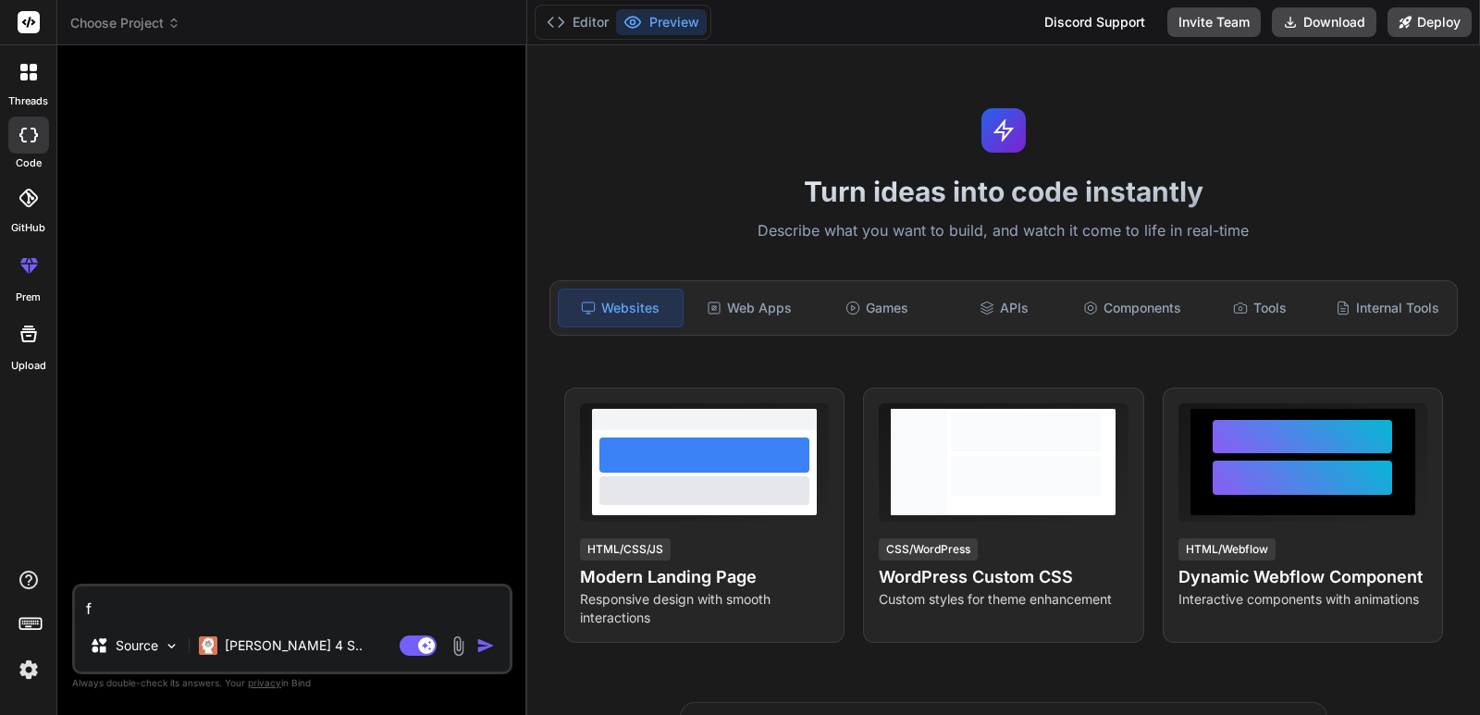
type textarea "x"
click at [25, 81] on div at bounding box center [28, 72] width 39 height 39
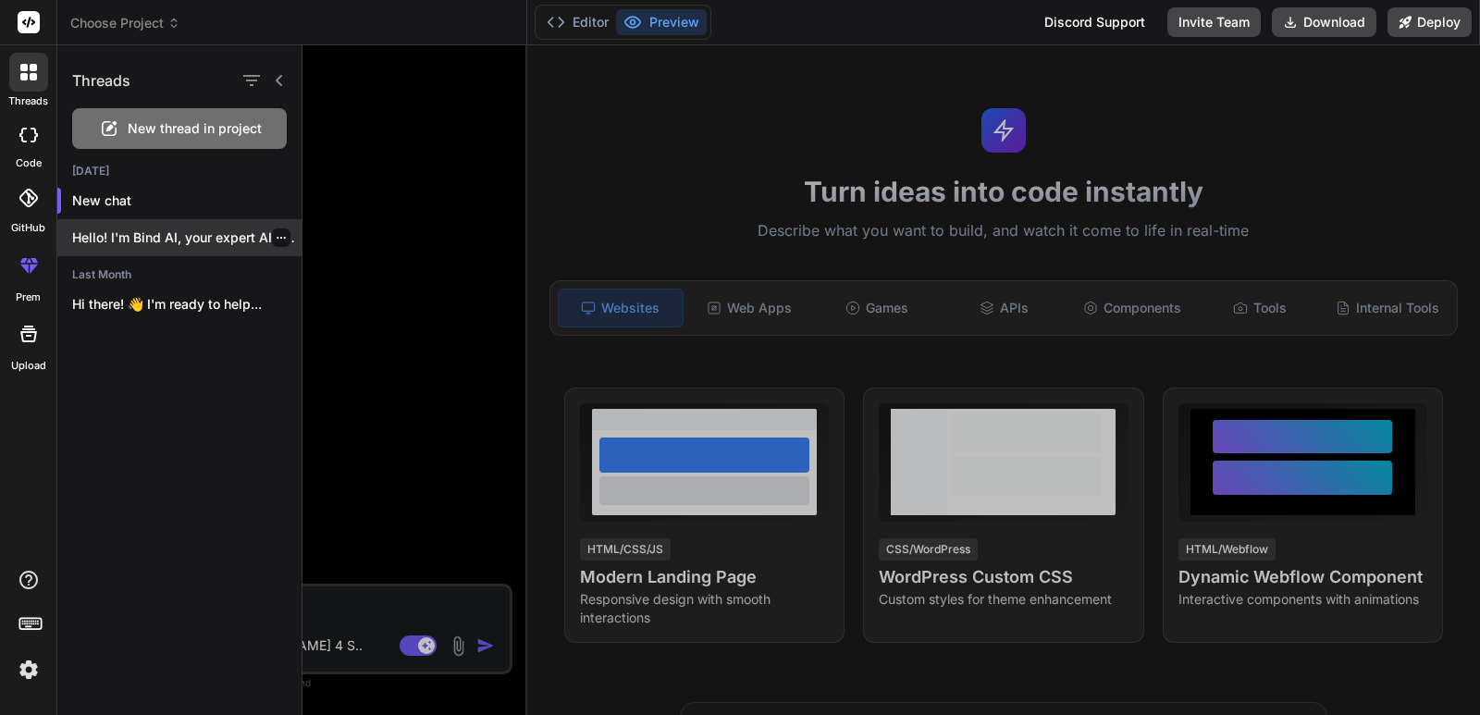
click at [261, 240] on p "Hello! I'm Bind AI, your expert AI assis..." at bounding box center [186, 237] width 229 height 18
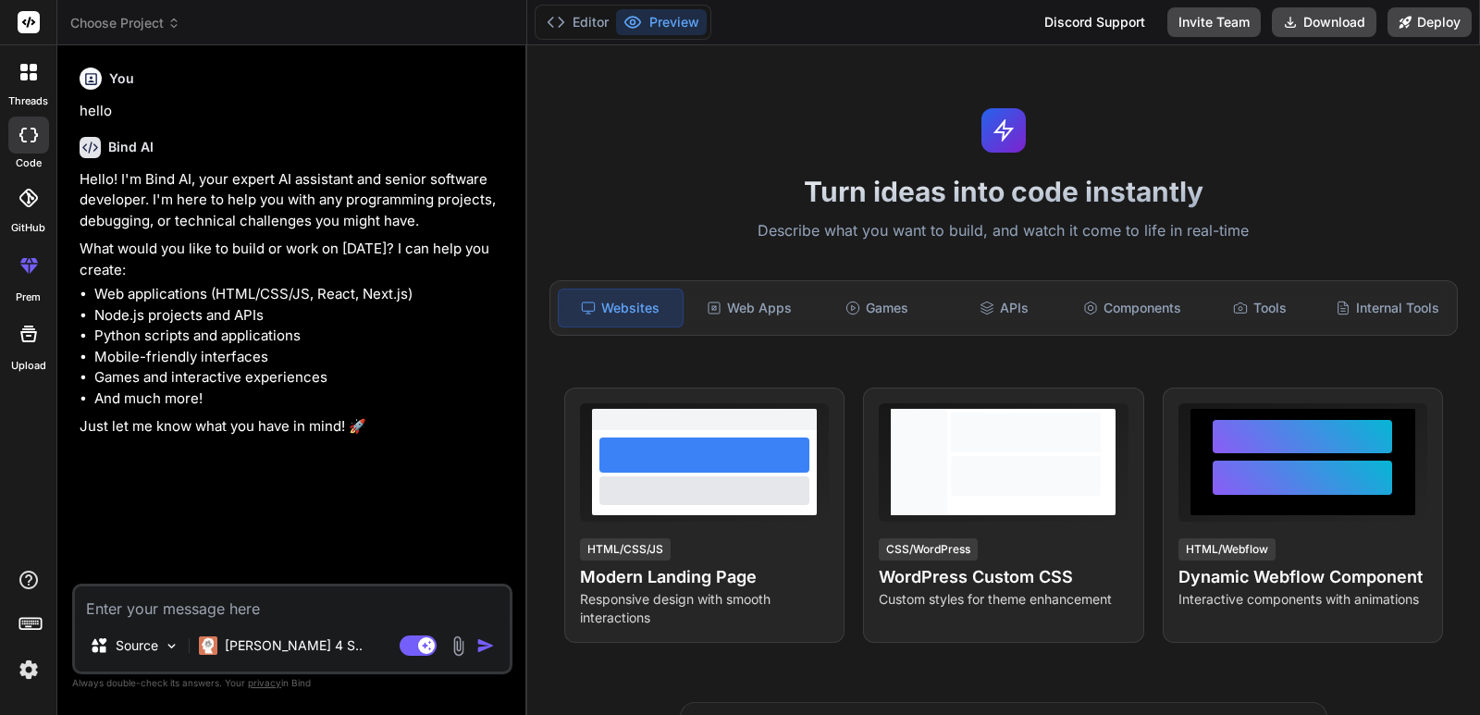
type textarea "x"
click at [36, 9] on div at bounding box center [28, 22] width 56 height 45
click at [186, 32] on header "Choose Project Created with Pixso." at bounding box center [292, 22] width 470 height 45
click at [154, 16] on span "Choose Project" at bounding box center [125, 23] width 110 height 18
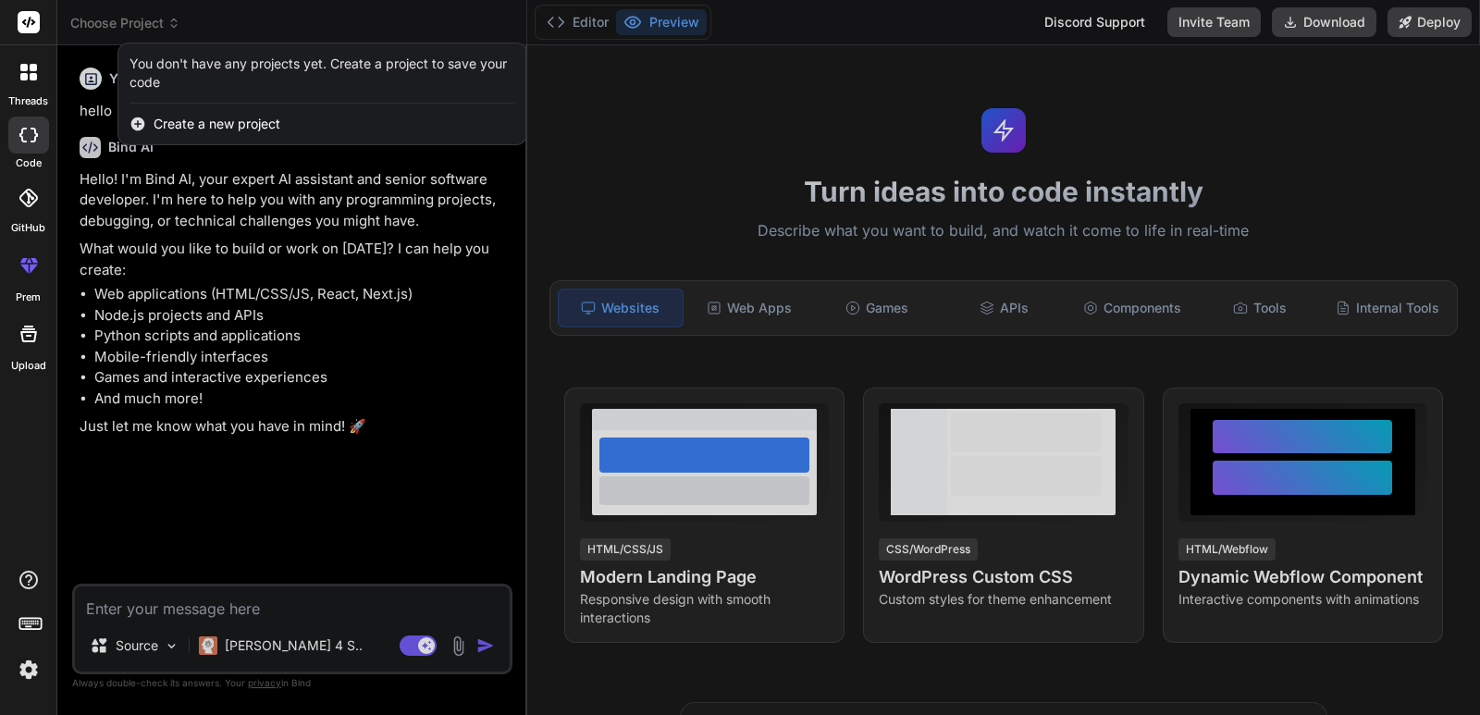
click at [191, 120] on span "Create a new project" at bounding box center [217, 124] width 127 height 18
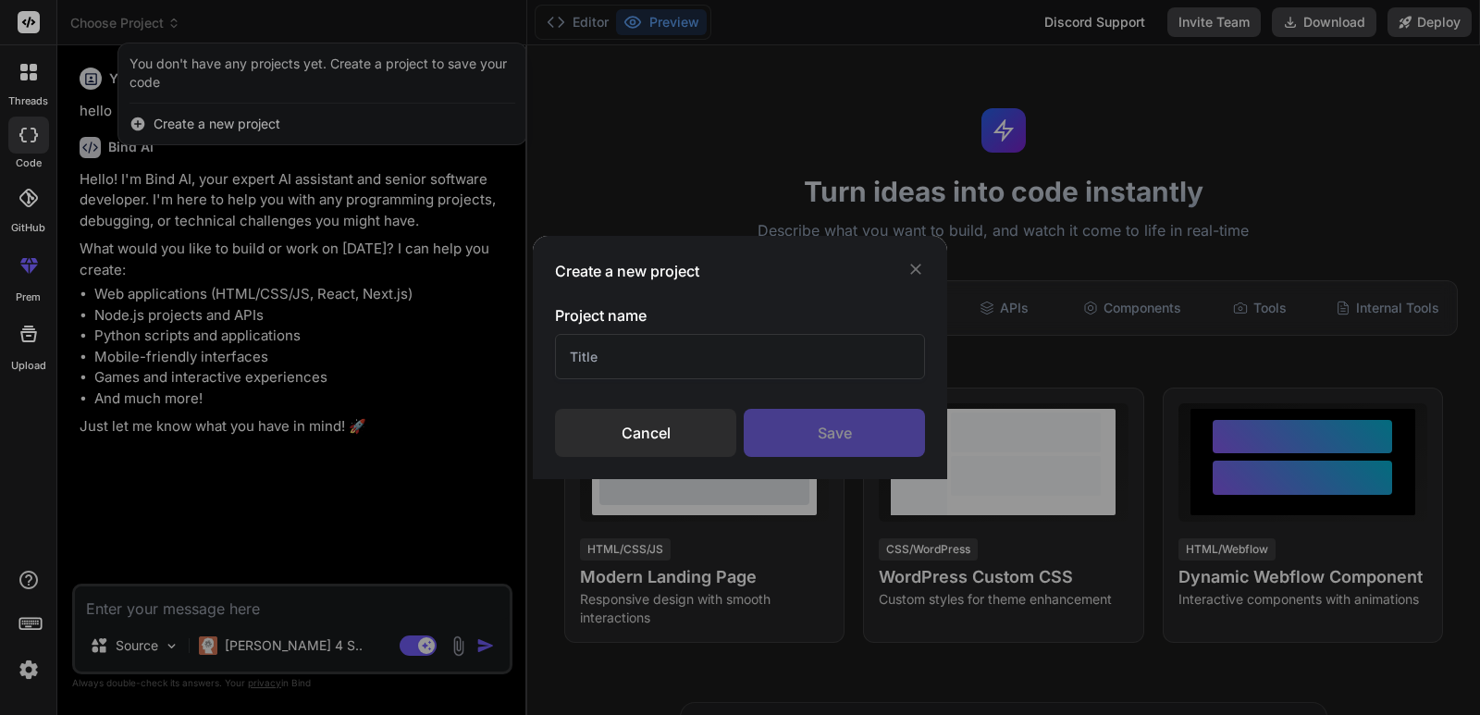
click at [590, 363] on input "text" at bounding box center [740, 356] width 370 height 45
type input "demo1"
click at [844, 409] on div "Save" at bounding box center [834, 433] width 181 height 48
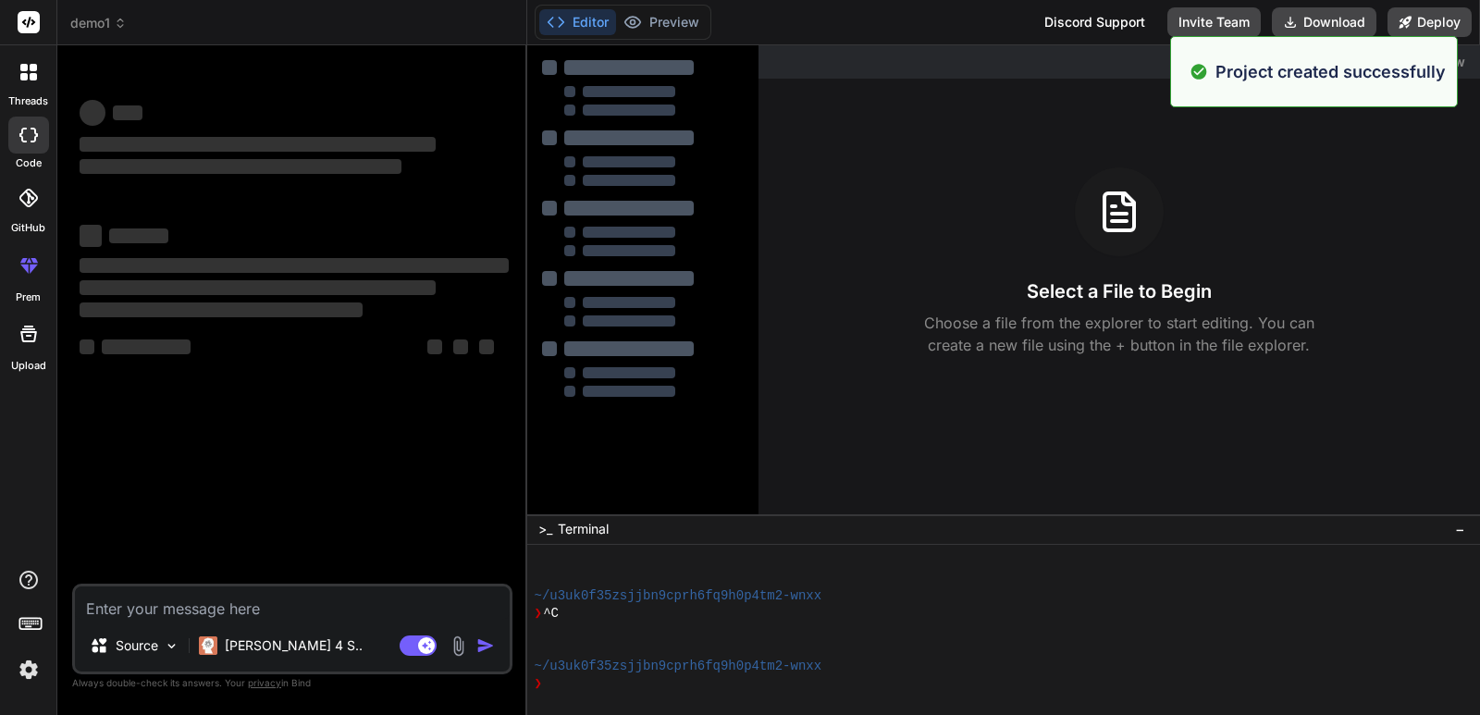
type textarea "x"
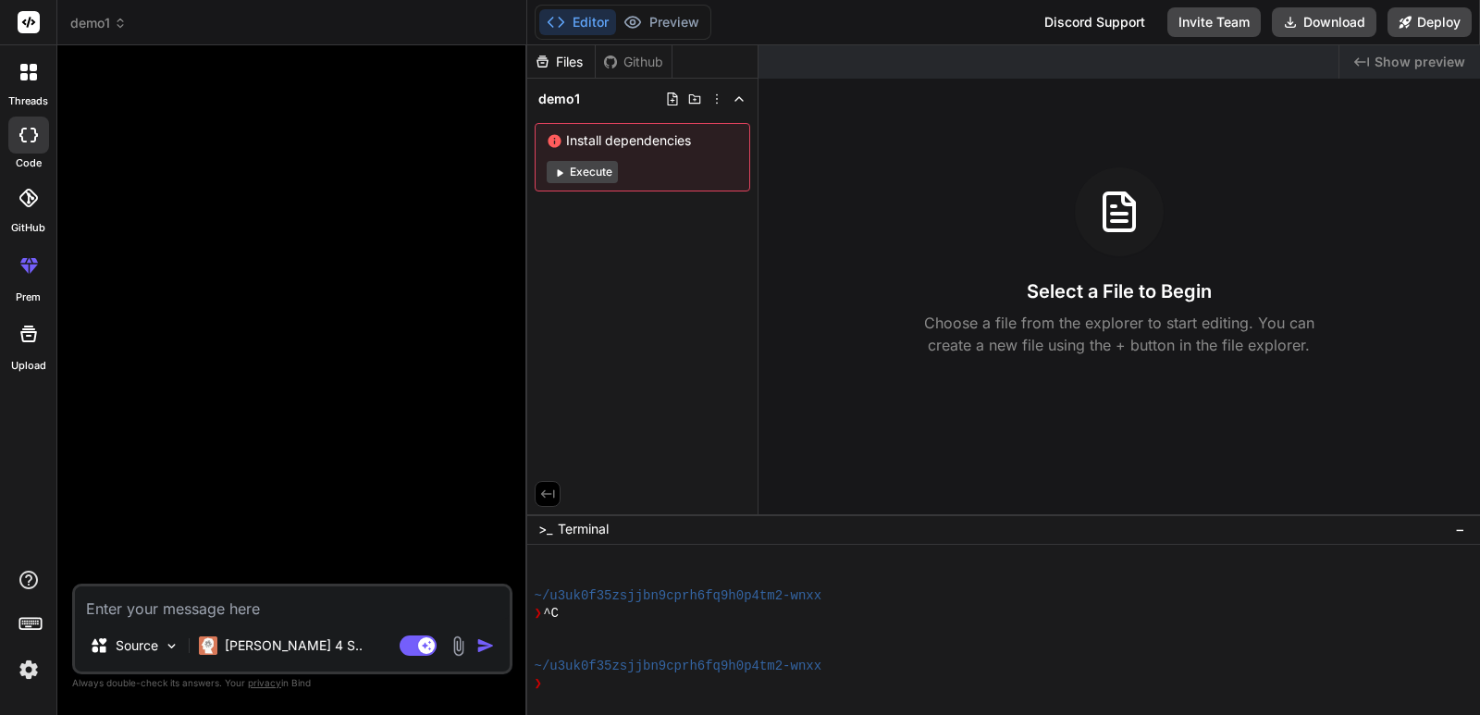
scroll to position [141, 0]
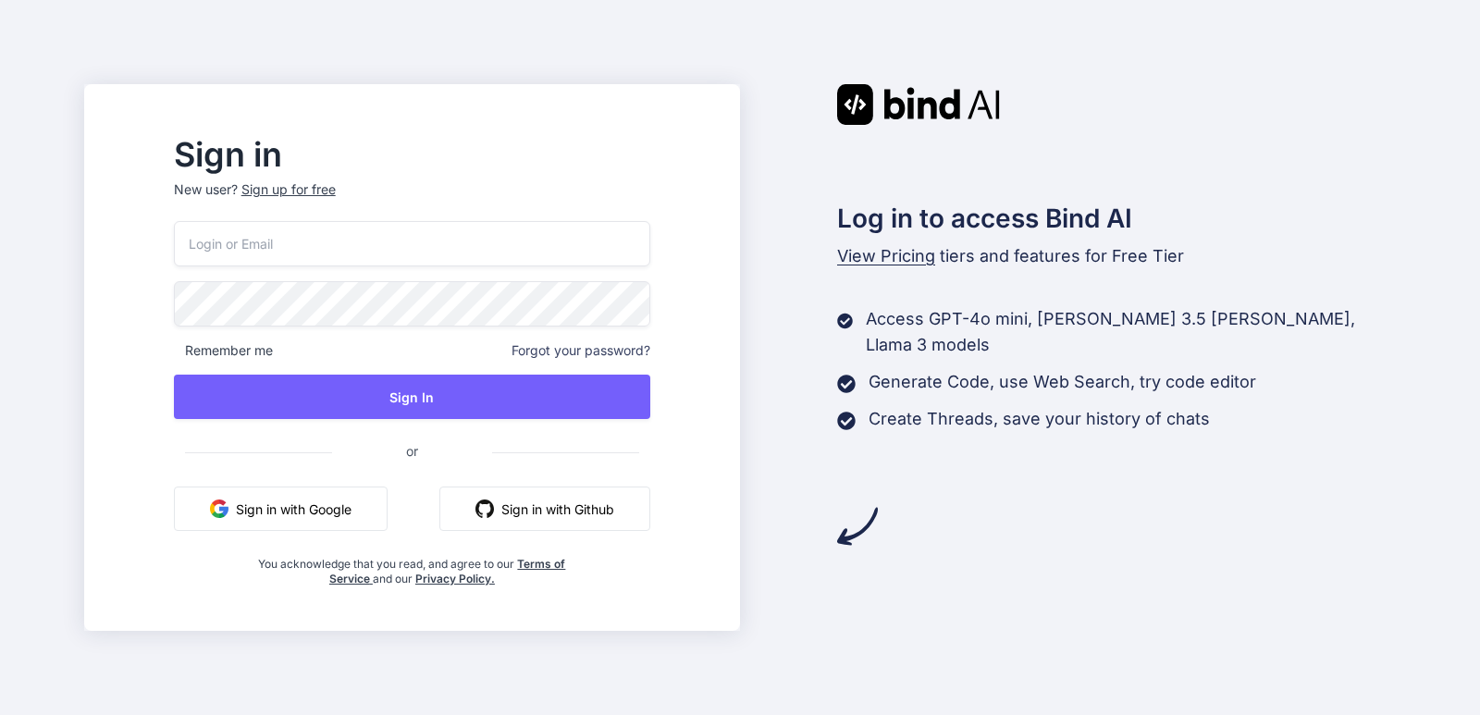
click at [287, 261] on input "email" at bounding box center [412, 243] width 476 height 45
type input "v"
paste input "[EMAIL_ADDRESS][DOMAIN_NAME]"
type input "[EMAIL_ADDRESS][DOMAIN_NAME]"
click at [43, 321] on div "Sign in New user? Sign up for free [PERSON_NAME][EMAIL_ADDRESS][DOMAIN_NAME] Re…" at bounding box center [740, 357] width 1480 height 715
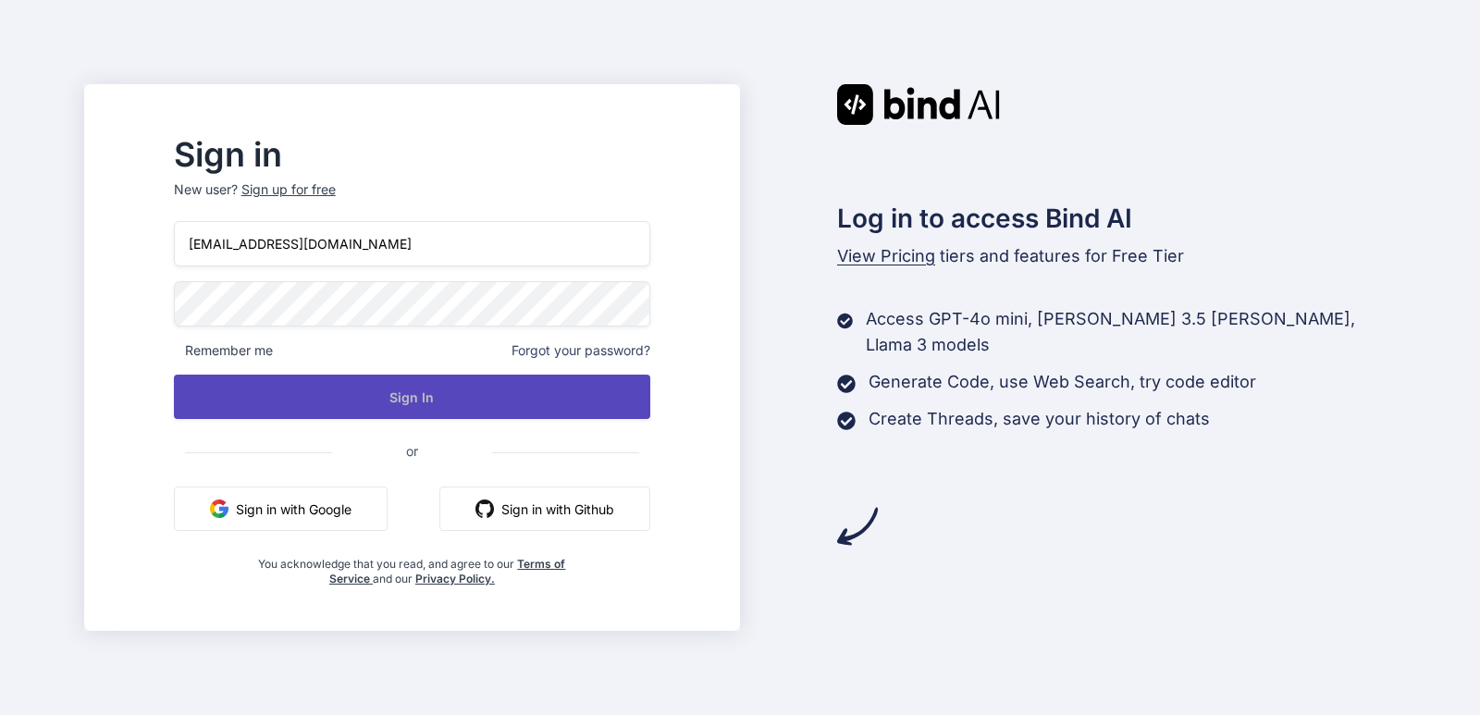
click at [518, 391] on button "Sign In" at bounding box center [412, 397] width 476 height 44
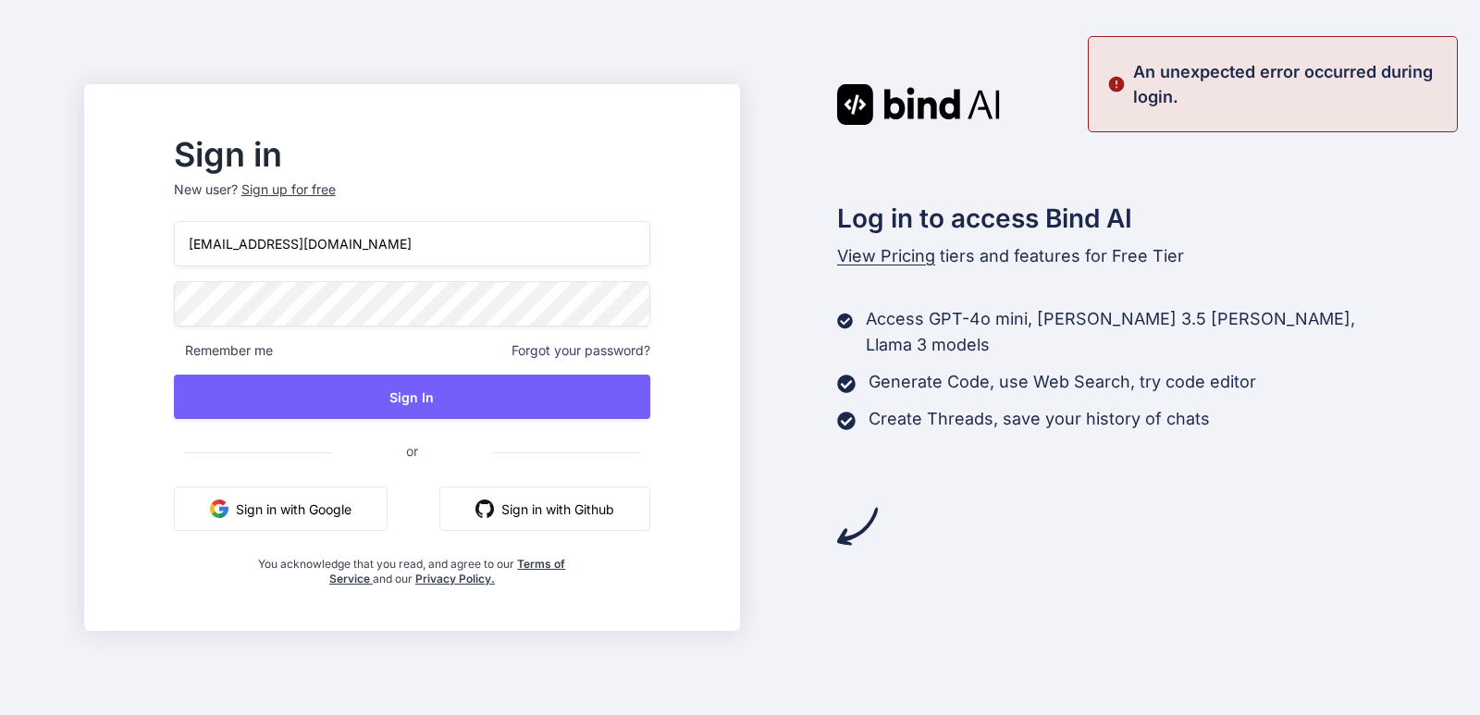
click at [160, 339] on div "Sign in New user? Sign up for free [PERSON_NAME][EMAIL_ADDRESS][DOMAIN_NAME] Re…" at bounding box center [740, 357] width 1480 height 715
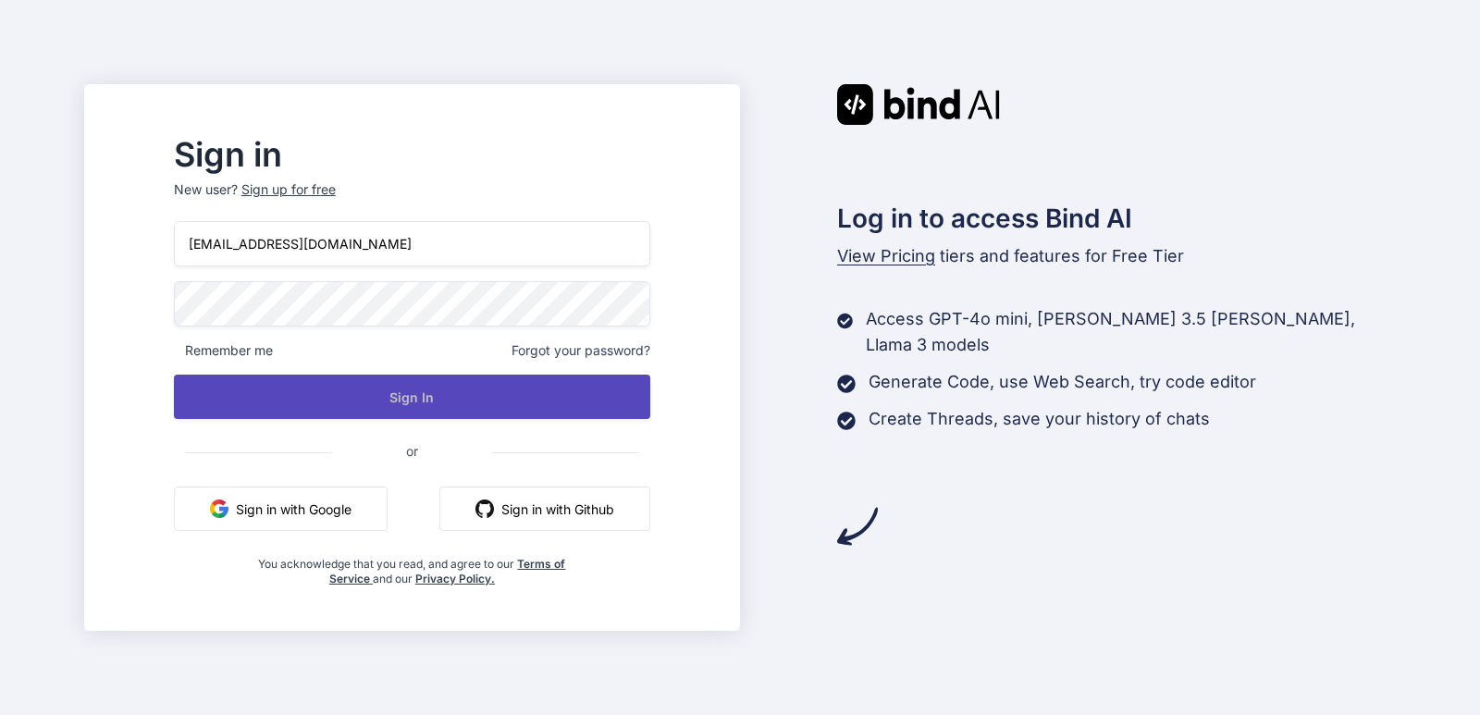
click at [432, 388] on button "Sign In" at bounding box center [412, 397] width 476 height 44
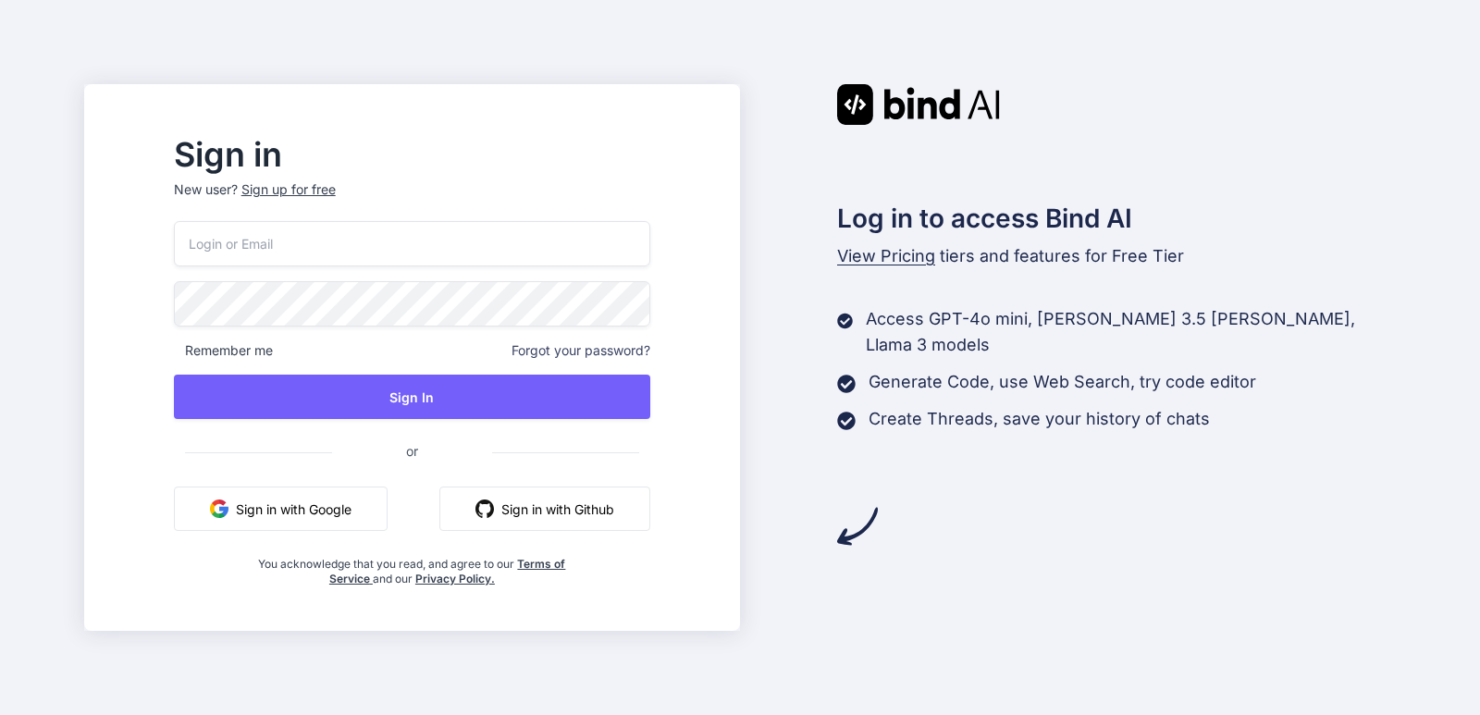
click at [313, 240] on input "email" at bounding box center [412, 243] width 476 height 45
paste input "Vijayr@chetu.com"
type input "Vijayr@chetu.com"
click at [241, 241] on input "Vijayr@chetu.com" at bounding box center [412, 243] width 476 height 45
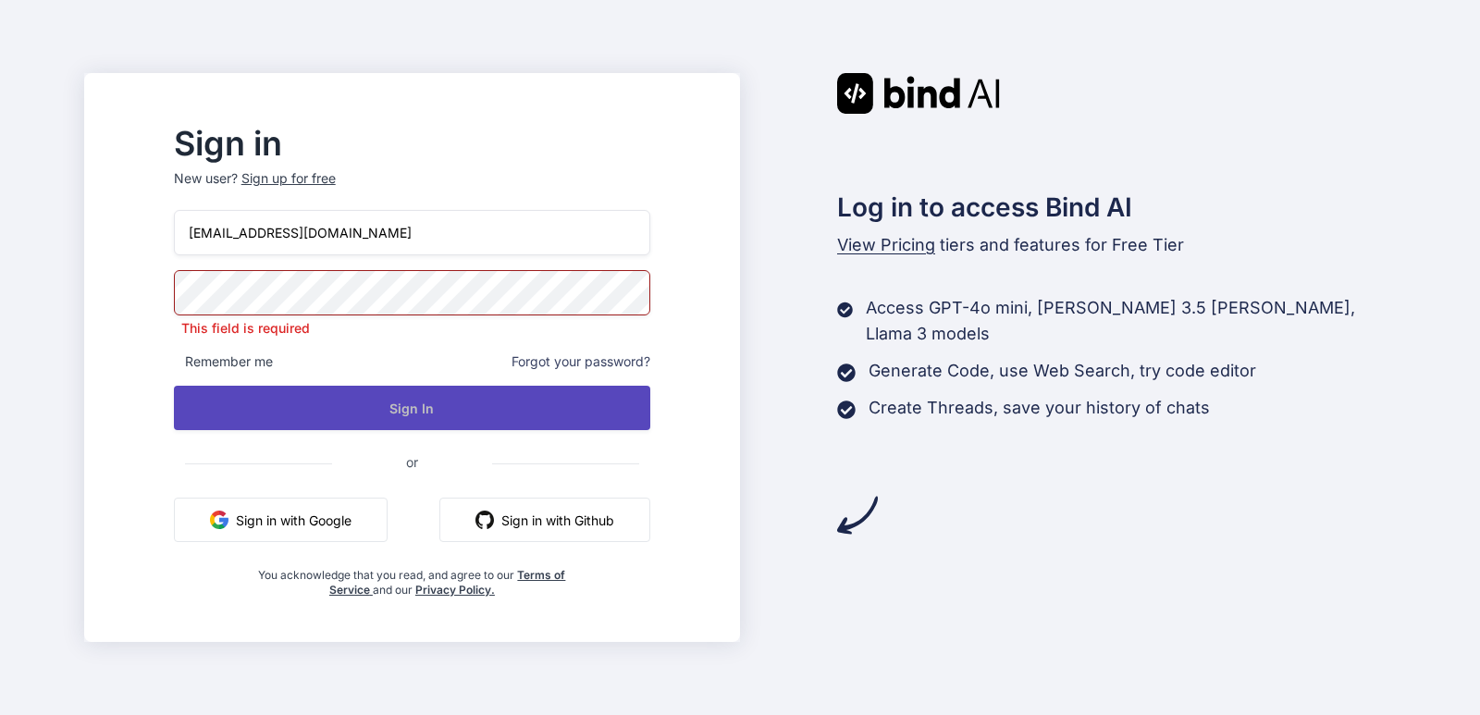
click at [388, 387] on button "Sign In" at bounding box center [412, 408] width 476 height 44
